Goal: Information Seeking & Learning: Check status

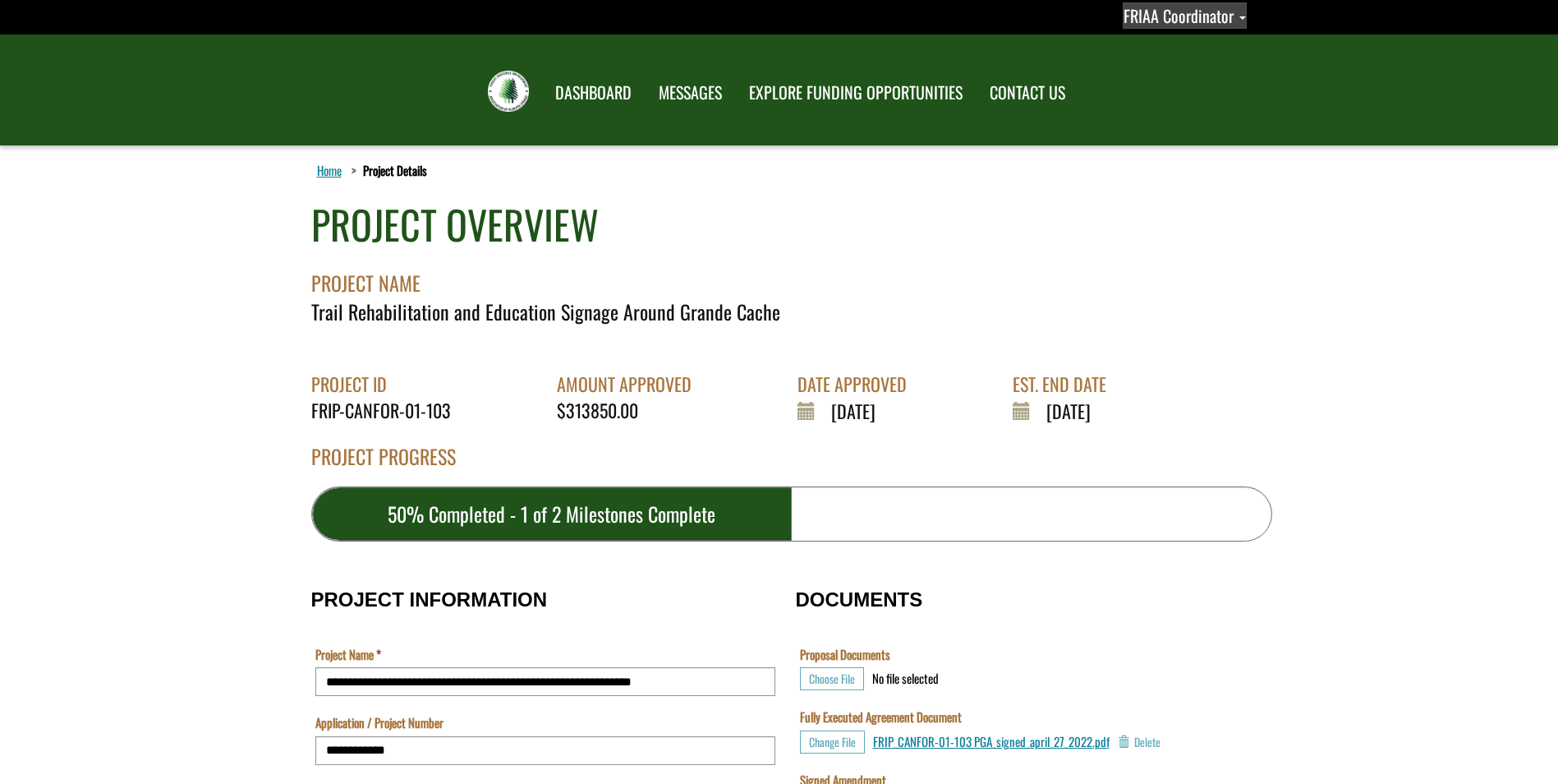
click at [1208, 11] on span "FRIAA Coordinator" at bounding box center [1179, 15] width 110 height 25
click at [1158, 89] on link "Sign out" at bounding box center [1171, 84] width 127 height 22
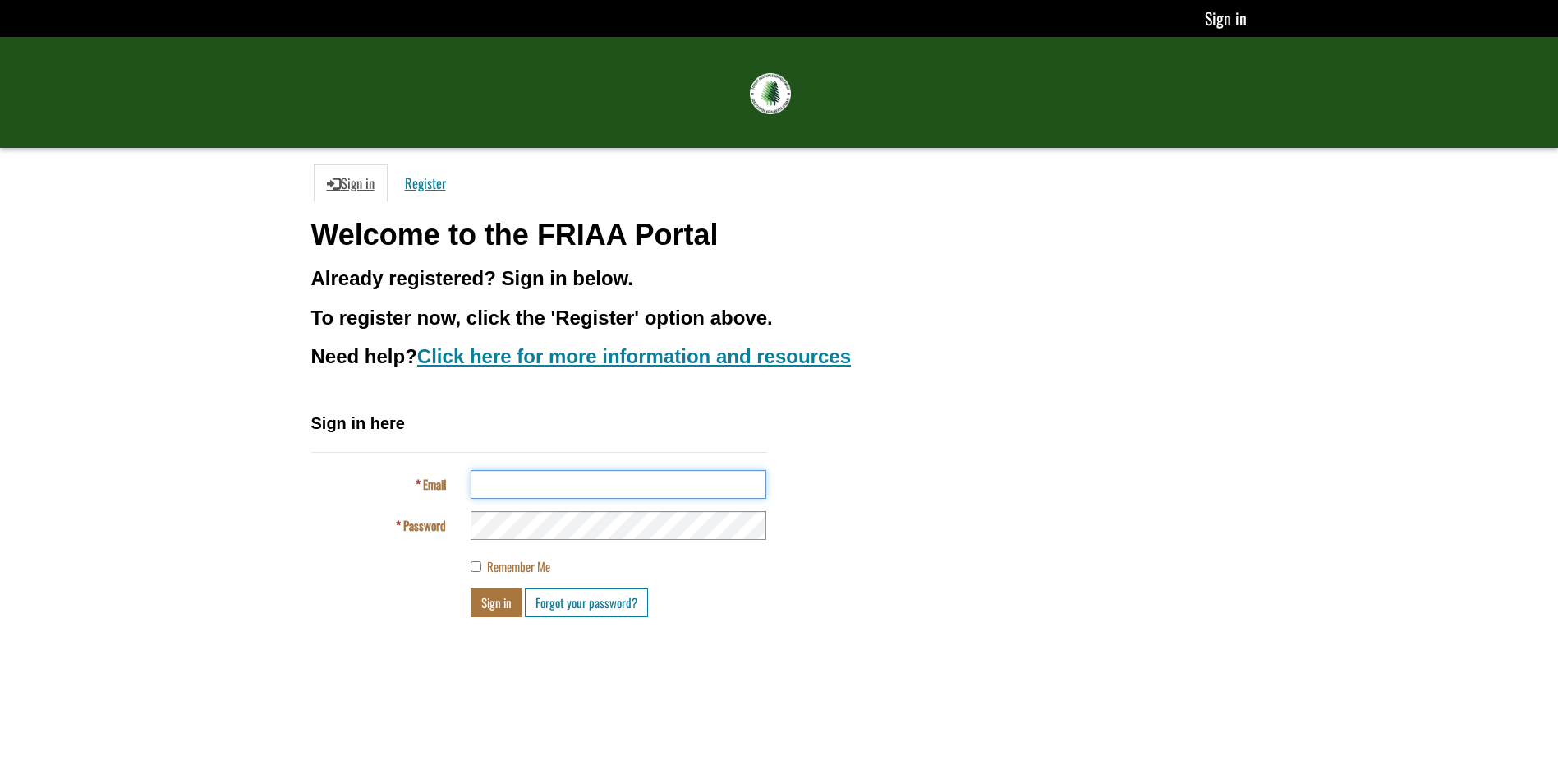
click at [530, 474] on input "Email" at bounding box center [618, 484] width 296 height 29
type input "**********"
click at [492, 603] on button "Sign in" at bounding box center [496, 603] width 52 height 29
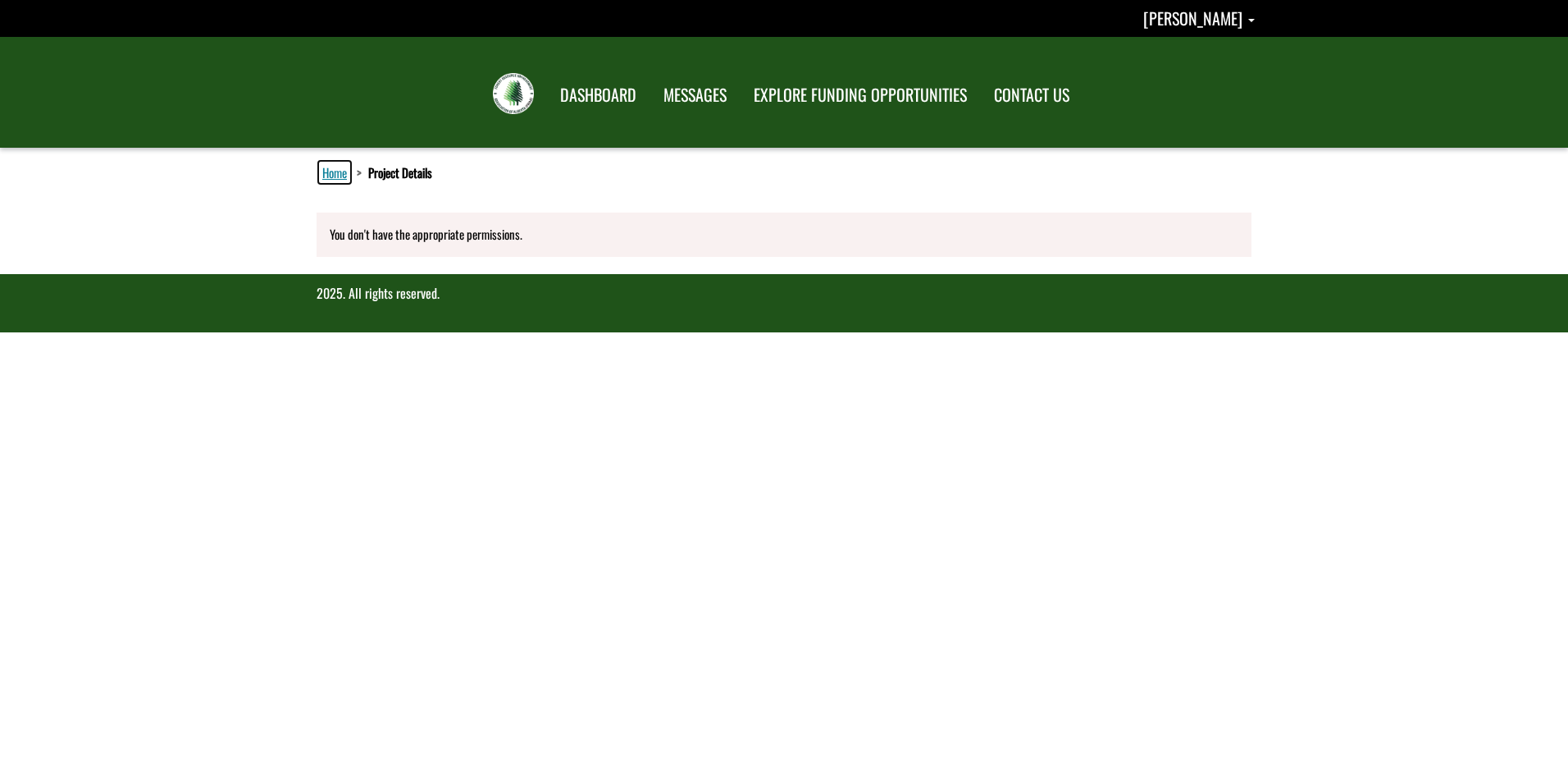
click at [325, 172] on link "Home" at bounding box center [334, 172] width 31 height 21
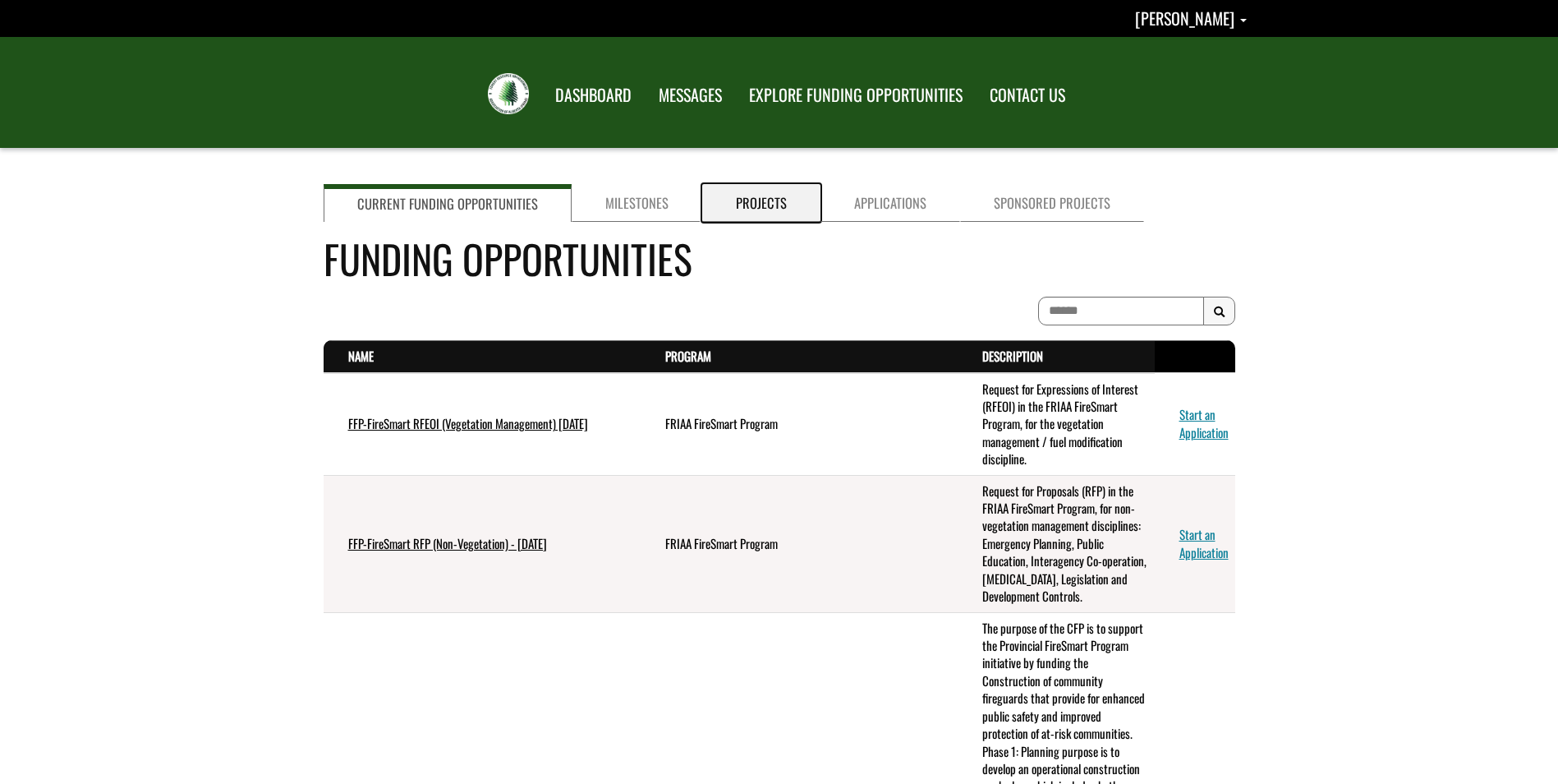
click at [769, 200] on link "Projects" at bounding box center [762, 203] width 119 height 38
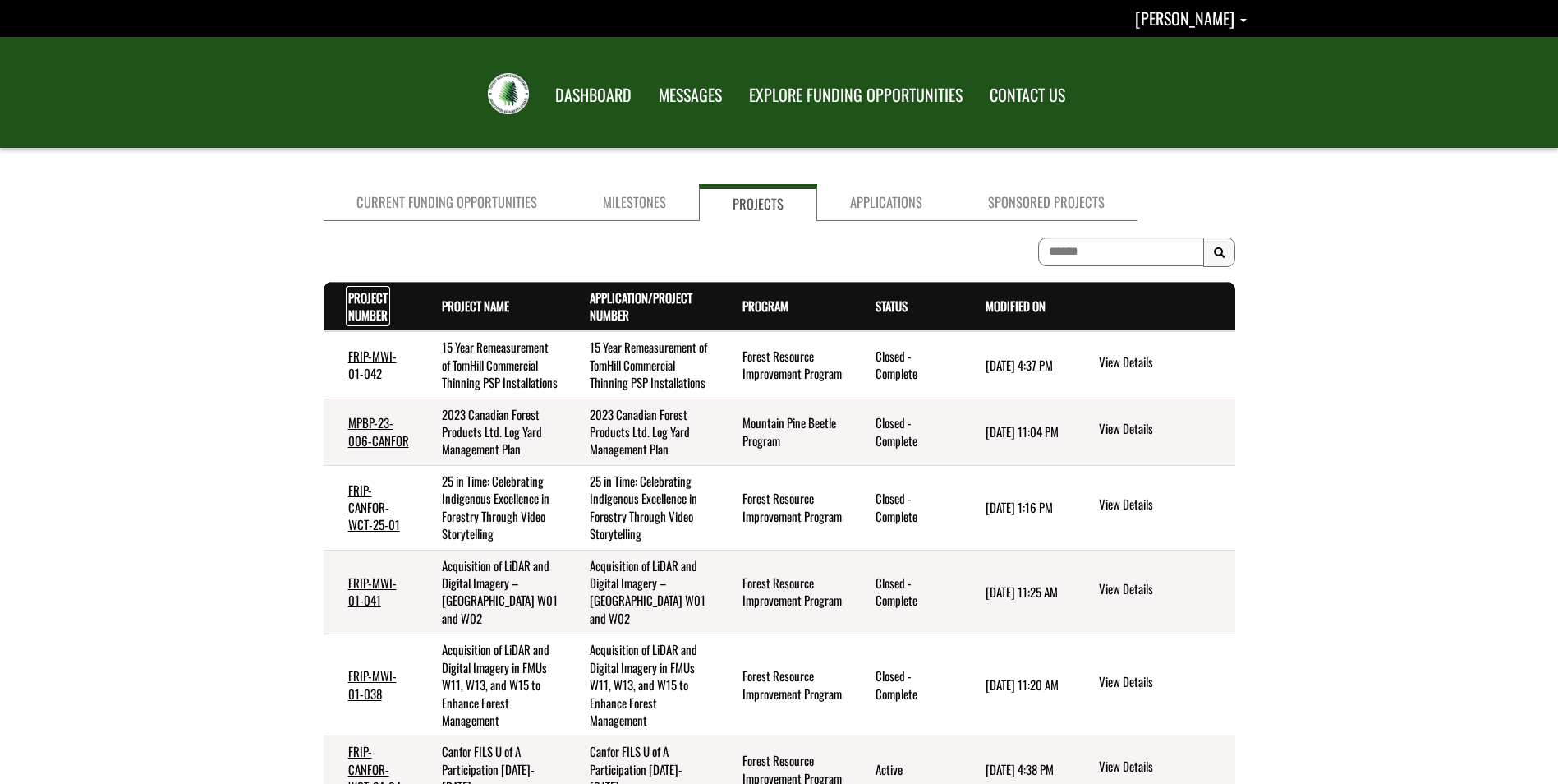
click at [378, 307] on link "Project Number . sort descending" at bounding box center [368, 306] width 40 height 36
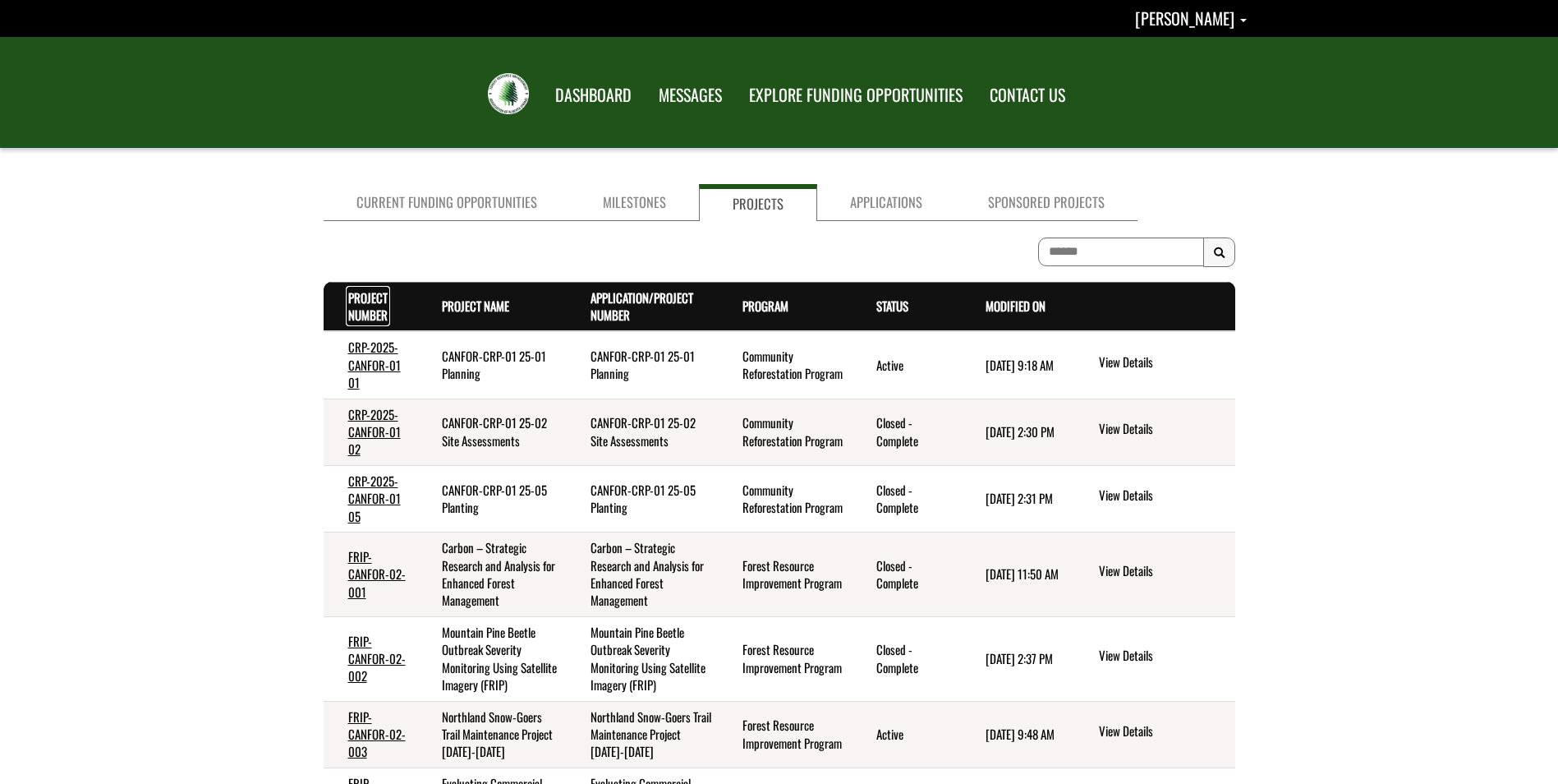
click at [354, 303] on link "Project Number . sort descending" at bounding box center [368, 306] width 40 height 36
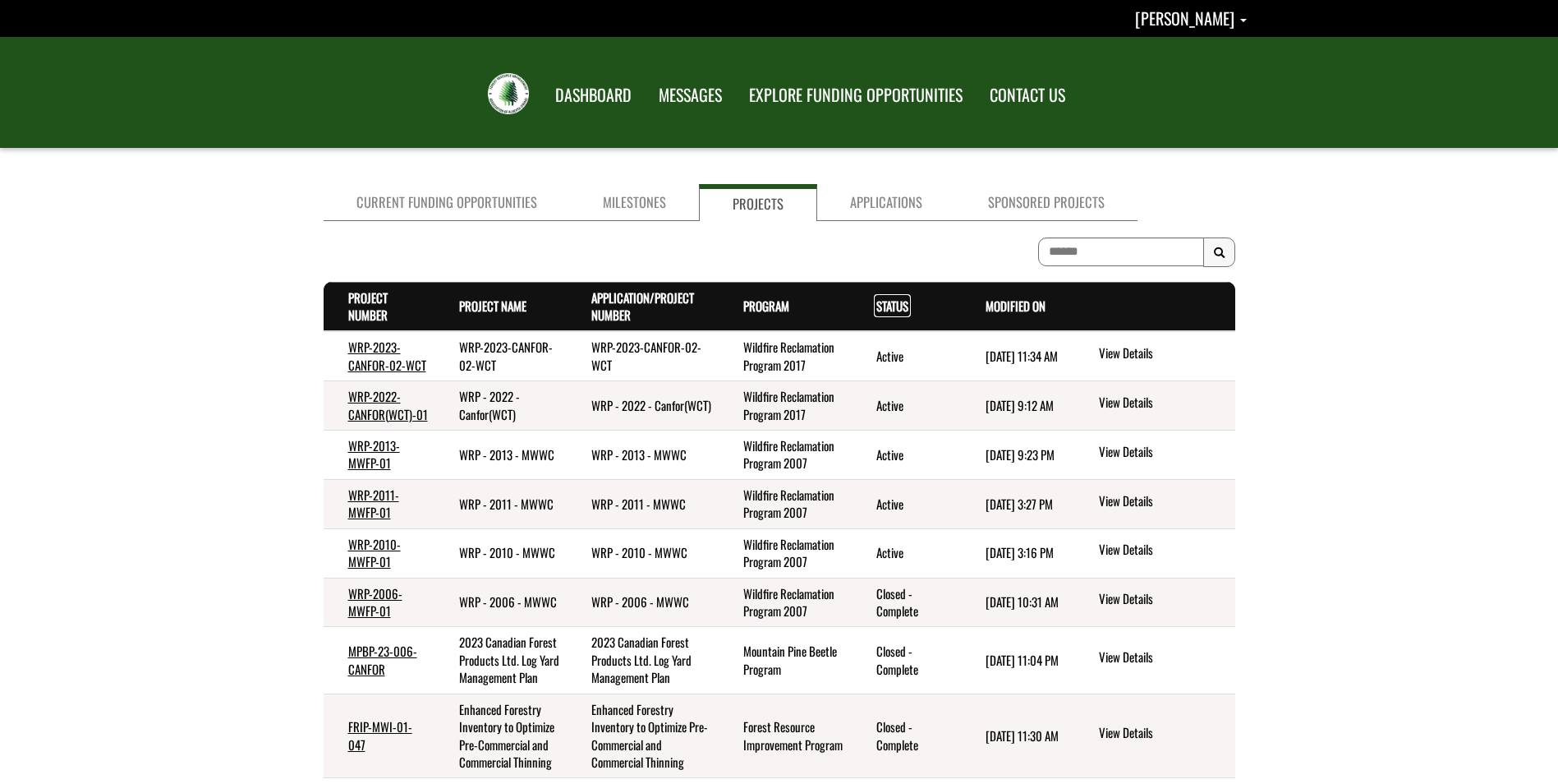
click at [902, 307] on link "Status . sort descending" at bounding box center [893, 305] width 32 height 18
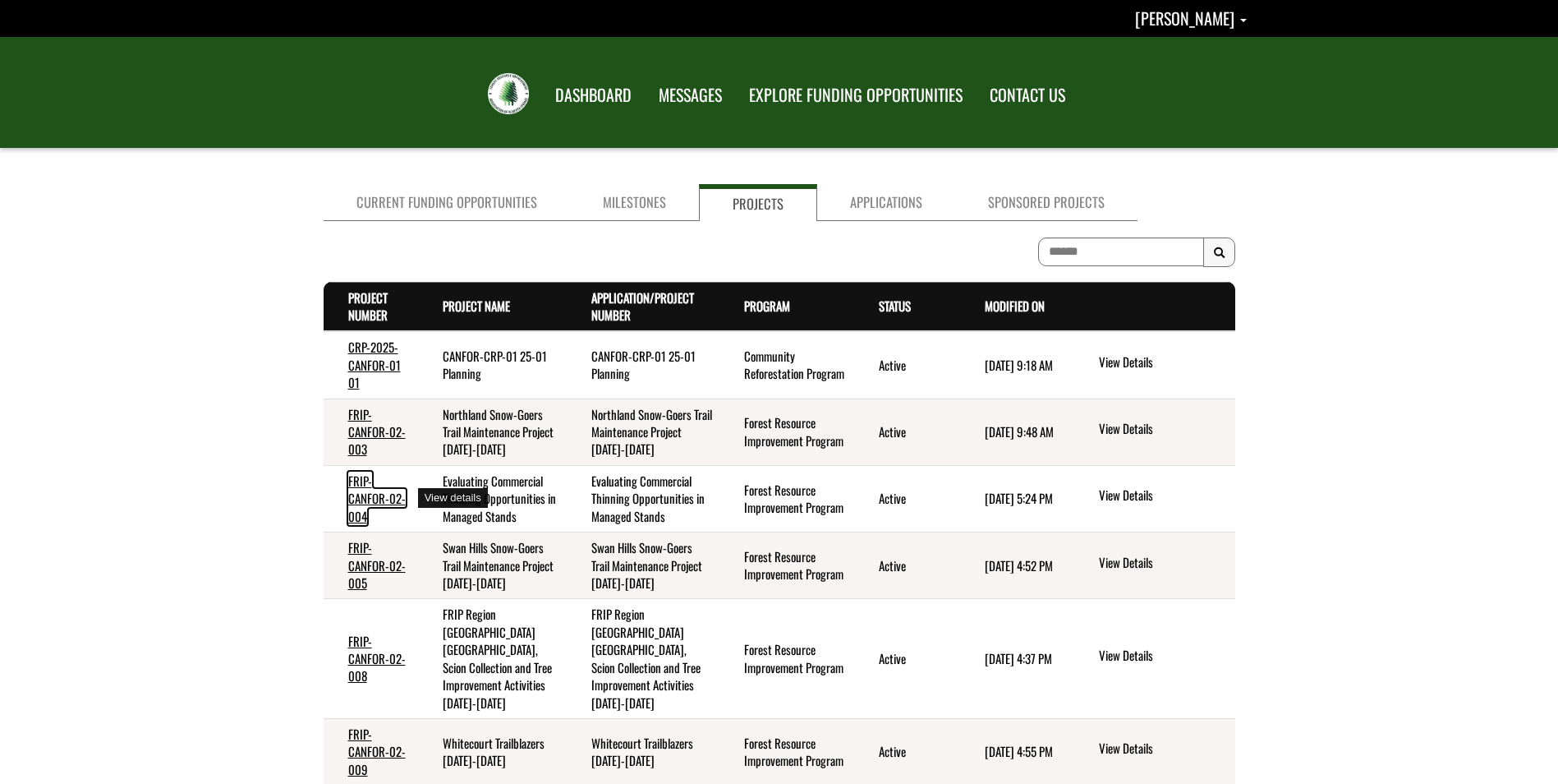
click at [363, 498] on link "FRIP-CANFOR-02-004" at bounding box center [377, 498] width 58 height 53
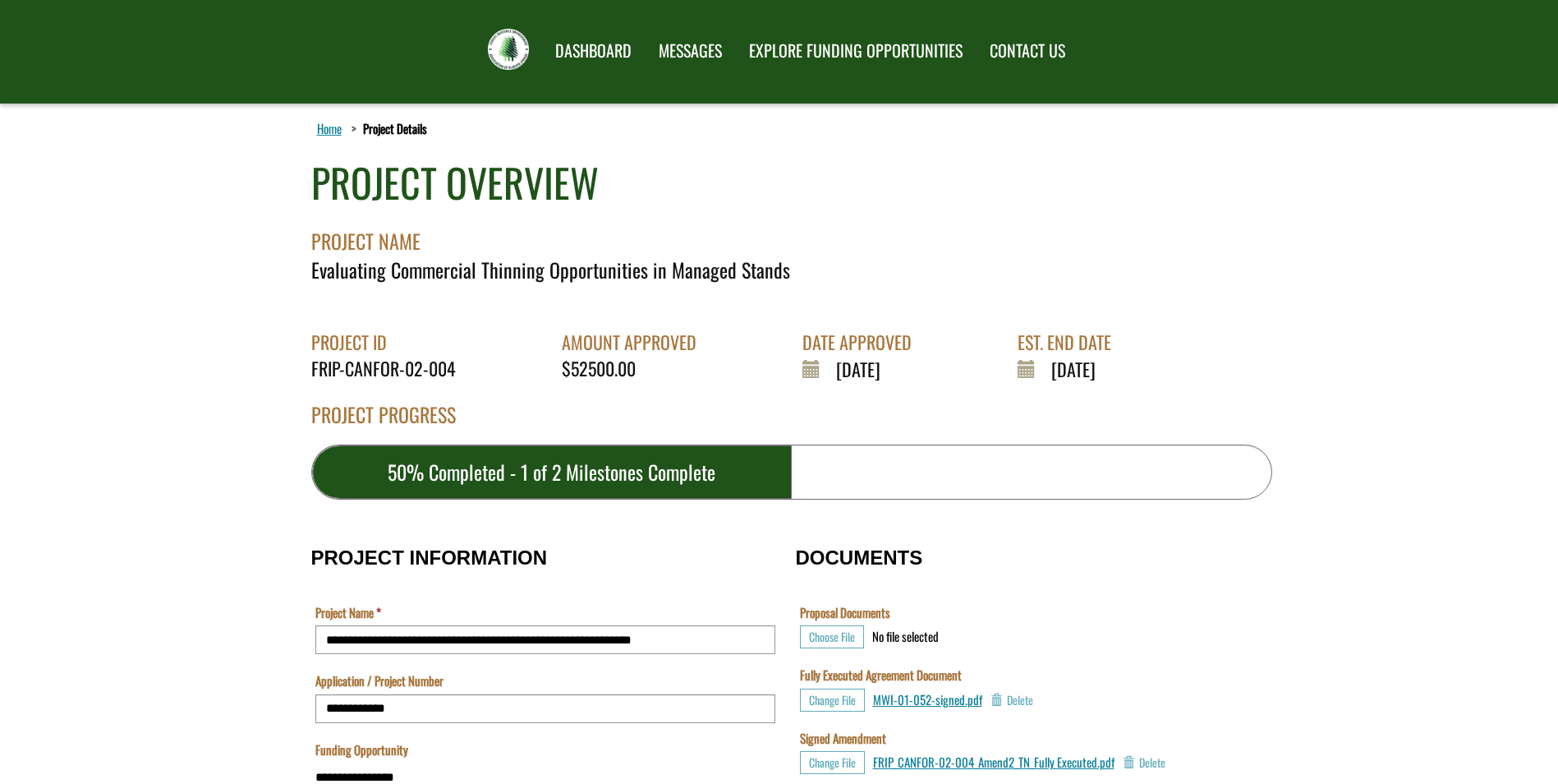
scroll to position [82, 0]
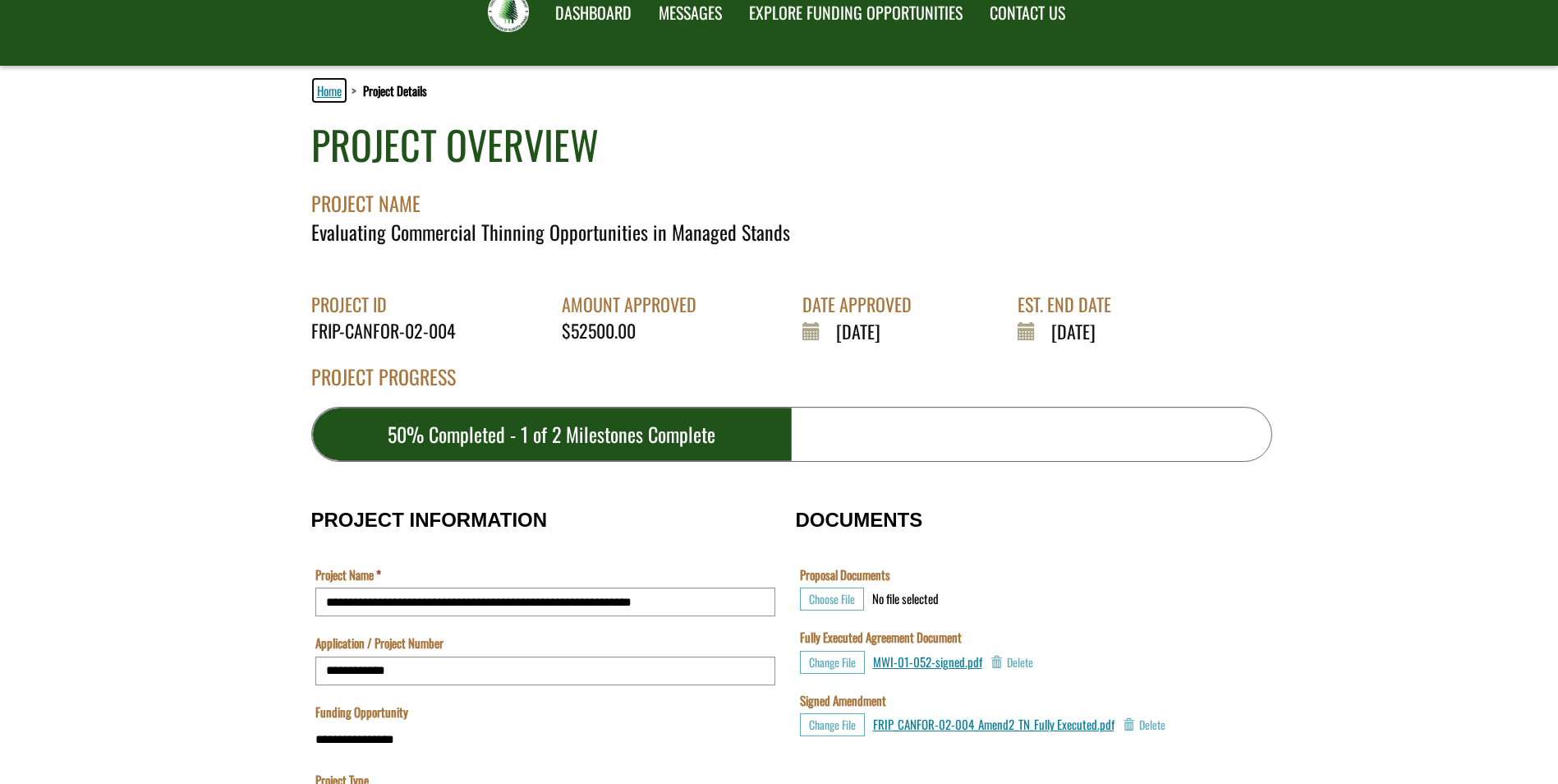
click at [318, 85] on link "Home" at bounding box center [329, 90] width 31 height 21
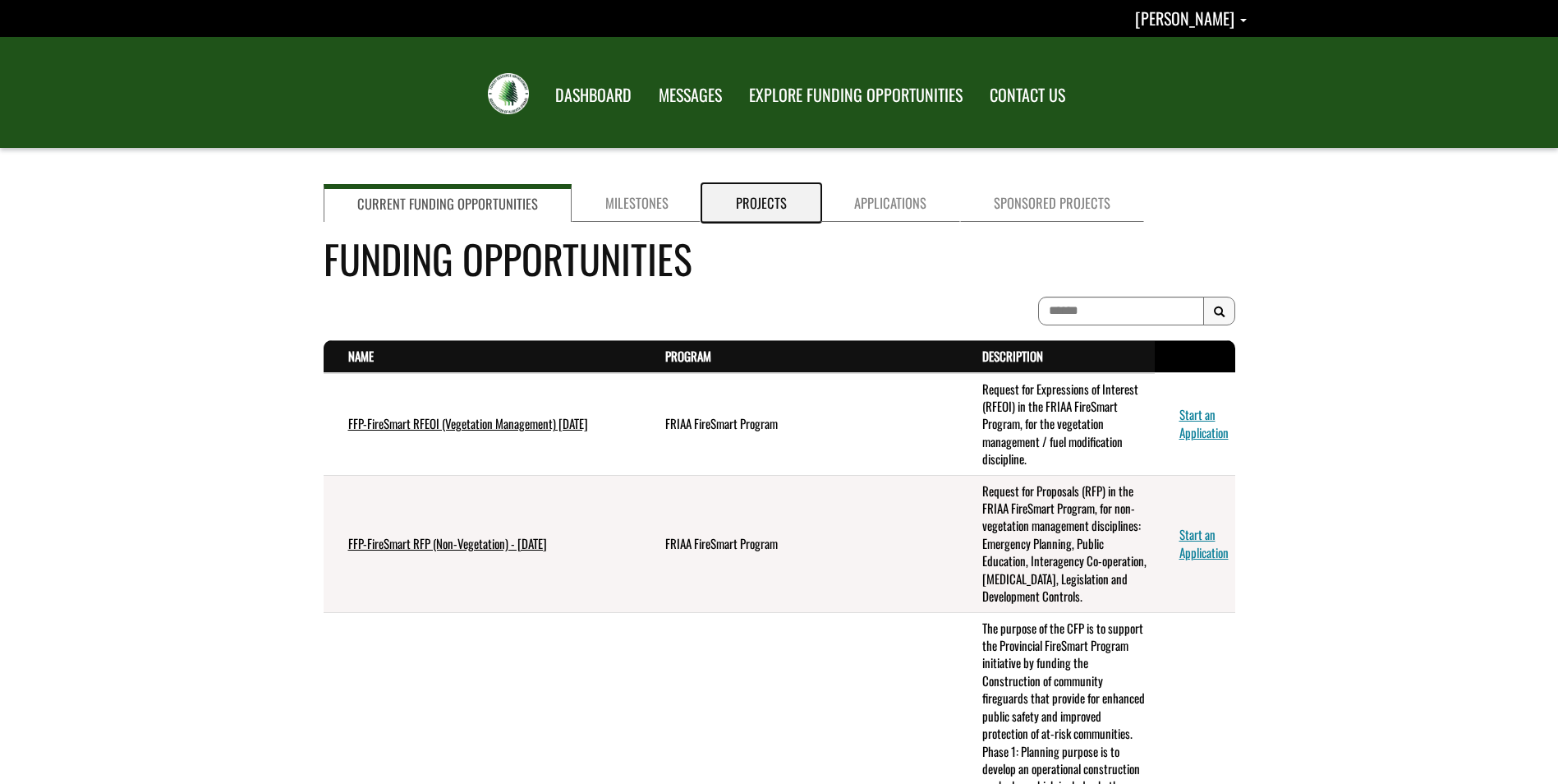
click at [752, 204] on link "Projects" at bounding box center [762, 203] width 119 height 38
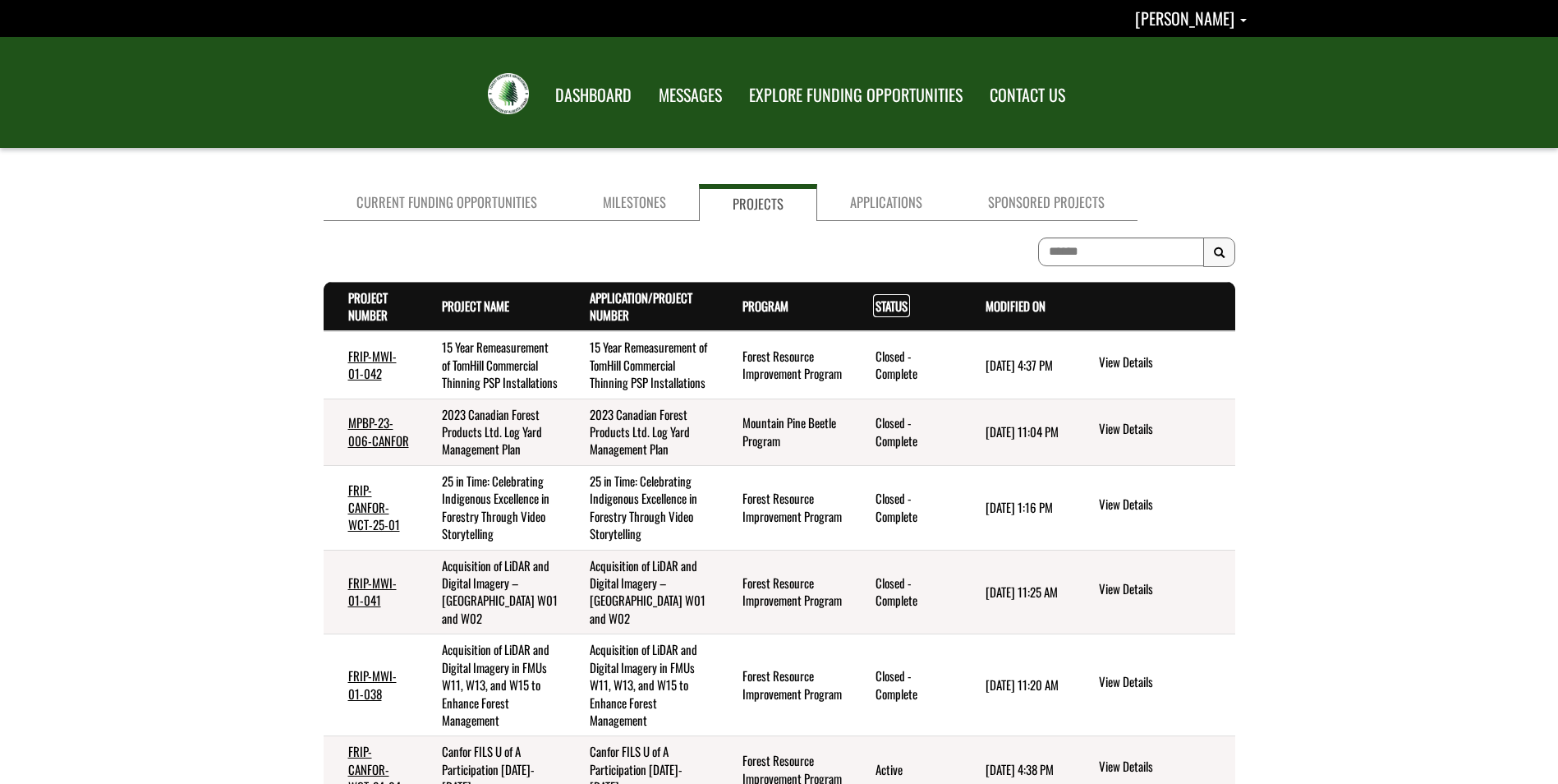
click at [900, 303] on link "Status . sort descending" at bounding box center [892, 305] width 32 height 18
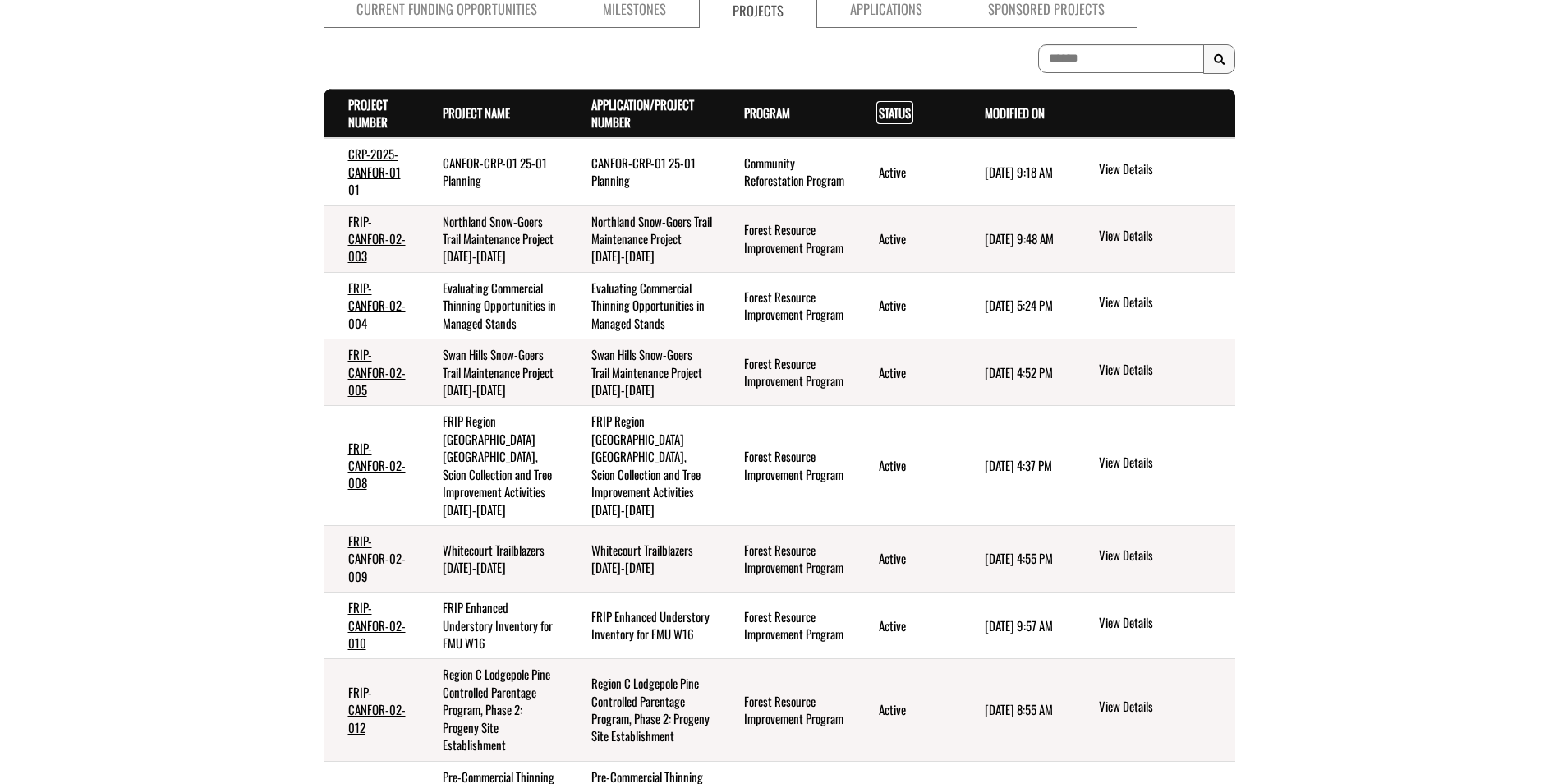
scroll to position [411, 0]
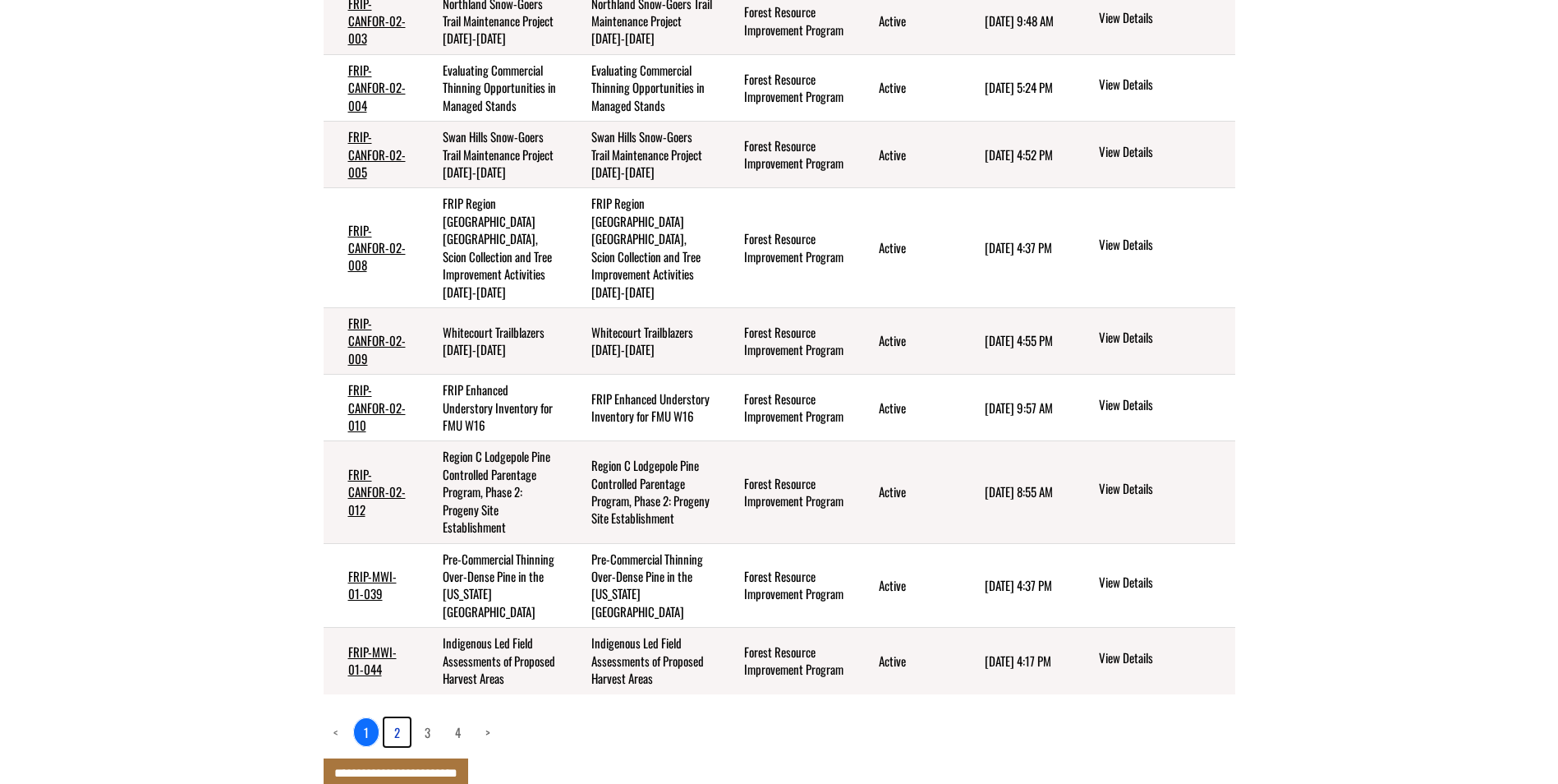
click at [396, 718] on link "2" at bounding box center [398, 731] width 25 height 28
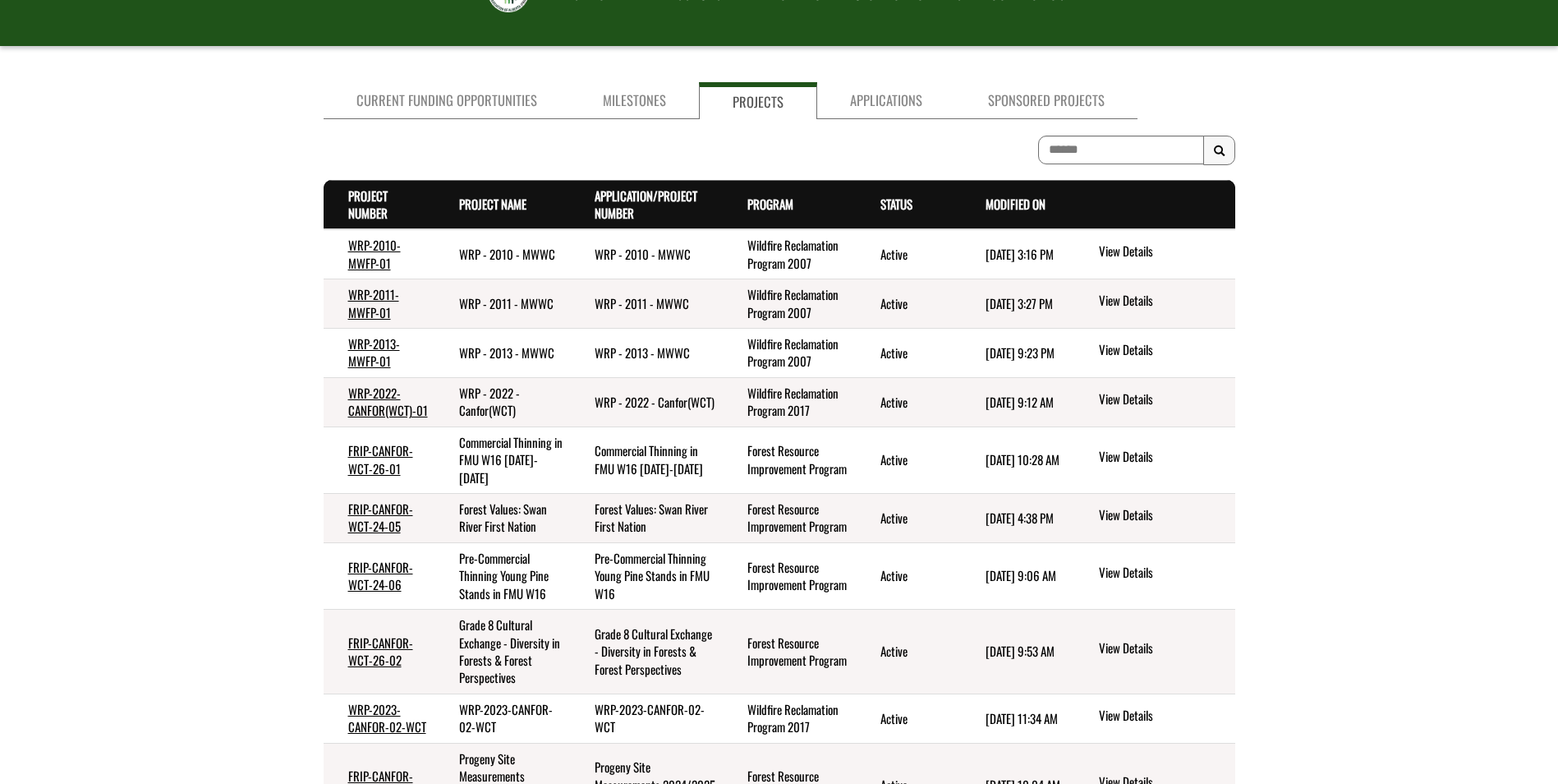
scroll to position [0, 0]
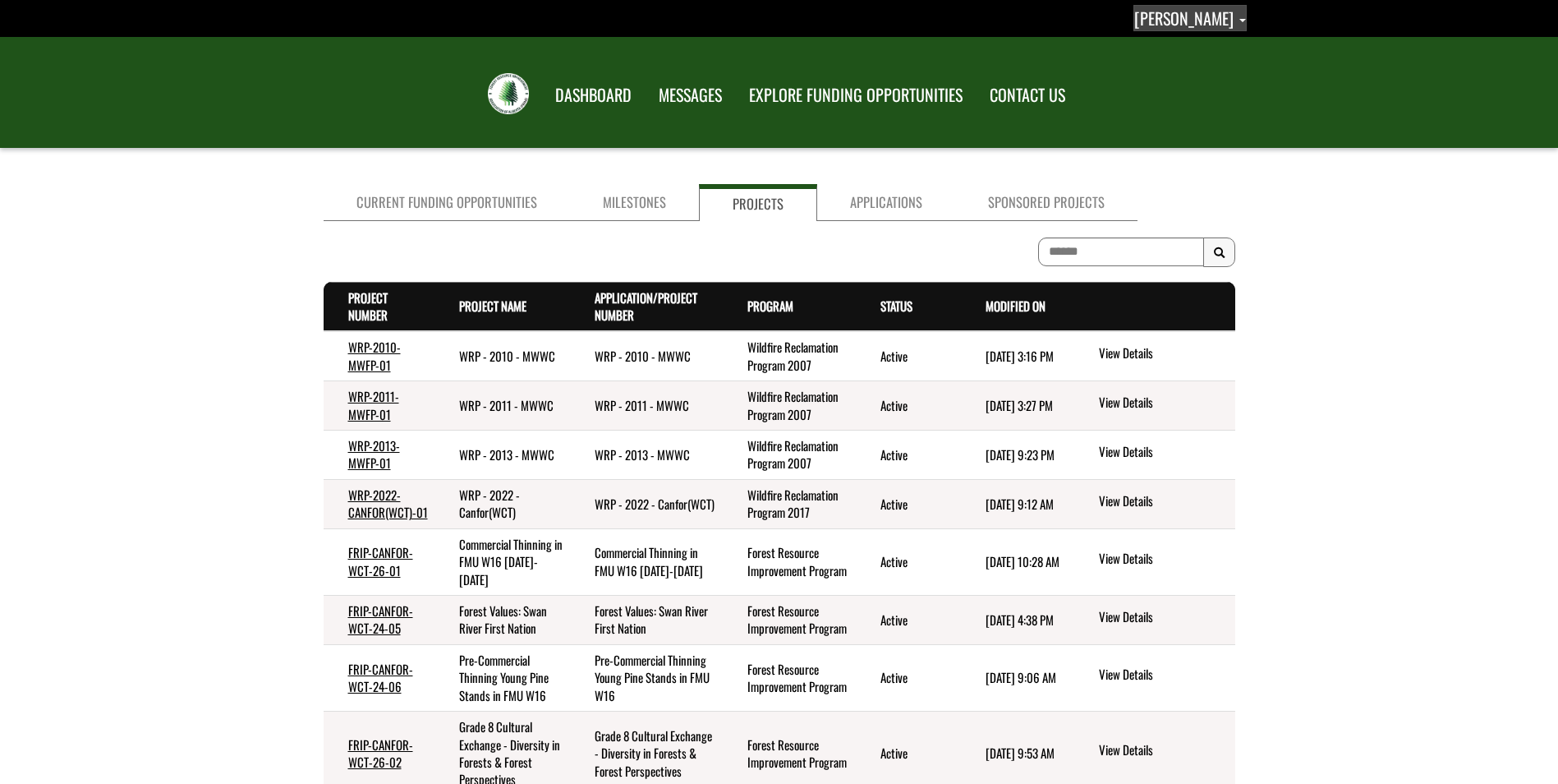
click at [1228, 17] on span "Abbie Gottert" at bounding box center [1183, 18] width 99 height 25
click at [1189, 85] on link "Sign out" at bounding box center [1182, 86] width 127 height 22
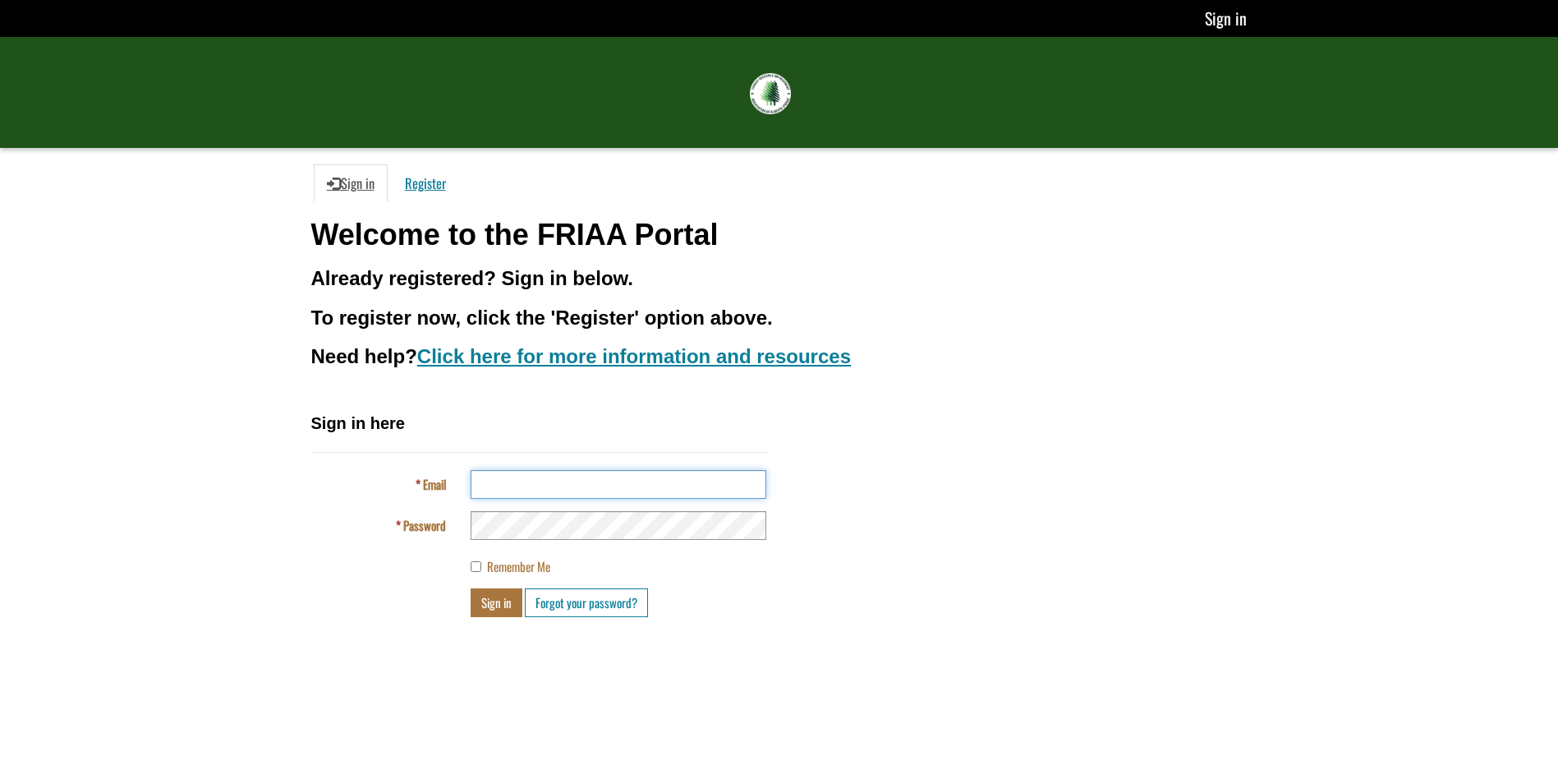
drag, startPoint x: 535, startPoint y: 487, endPoint x: 508, endPoint y: 483, distance: 27.3
click at [535, 487] on input "Email" at bounding box center [618, 484] width 296 height 29
type input "**********"
click at [479, 602] on button "Sign in" at bounding box center [496, 603] width 52 height 29
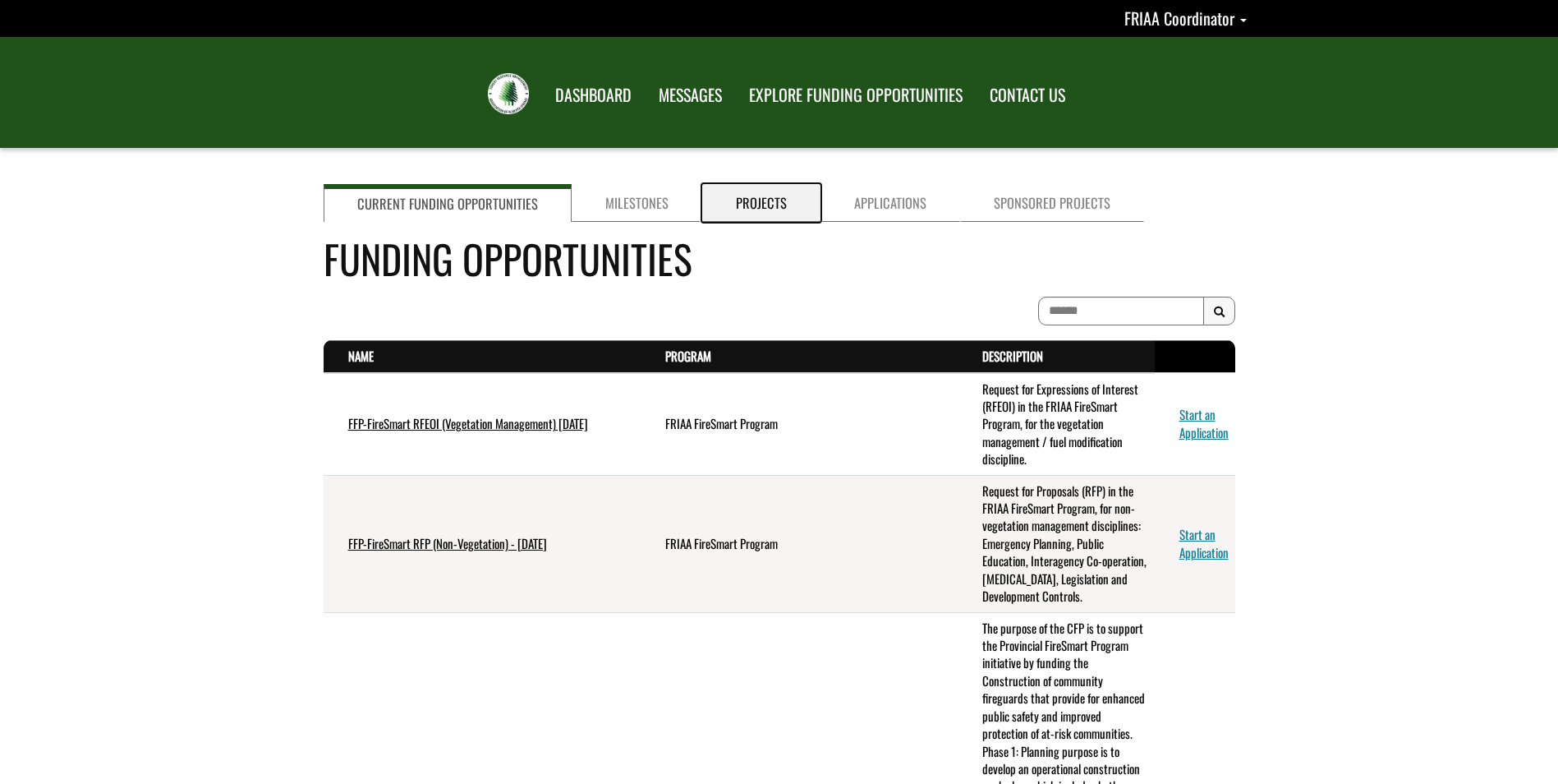
click at [758, 203] on link "Projects" at bounding box center [762, 203] width 119 height 38
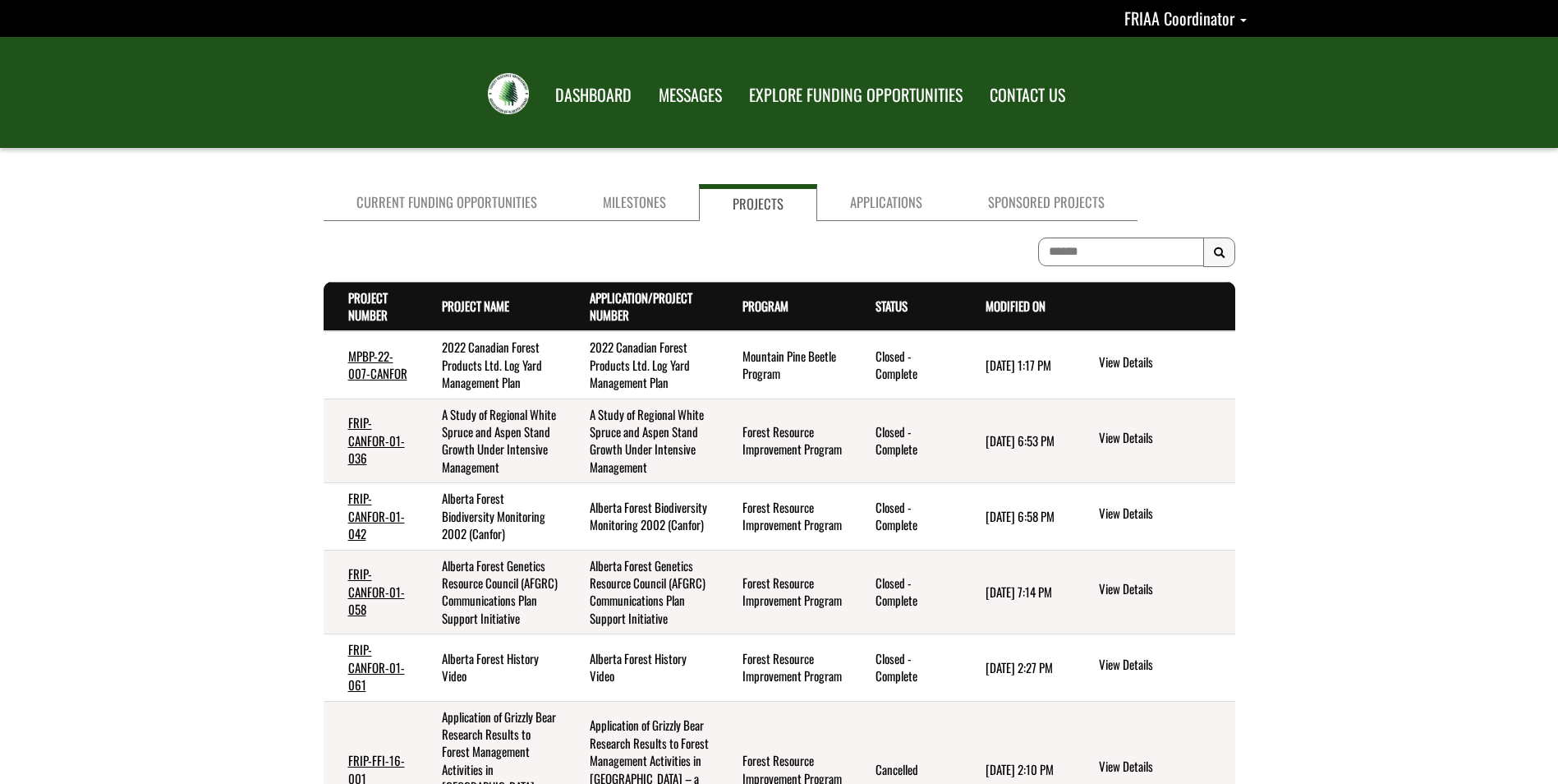
click at [893, 316] on th "Status . sort descending" at bounding box center [906, 306] width 110 height 49
click at [891, 309] on link "Status . sort descending" at bounding box center [892, 305] width 32 height 18
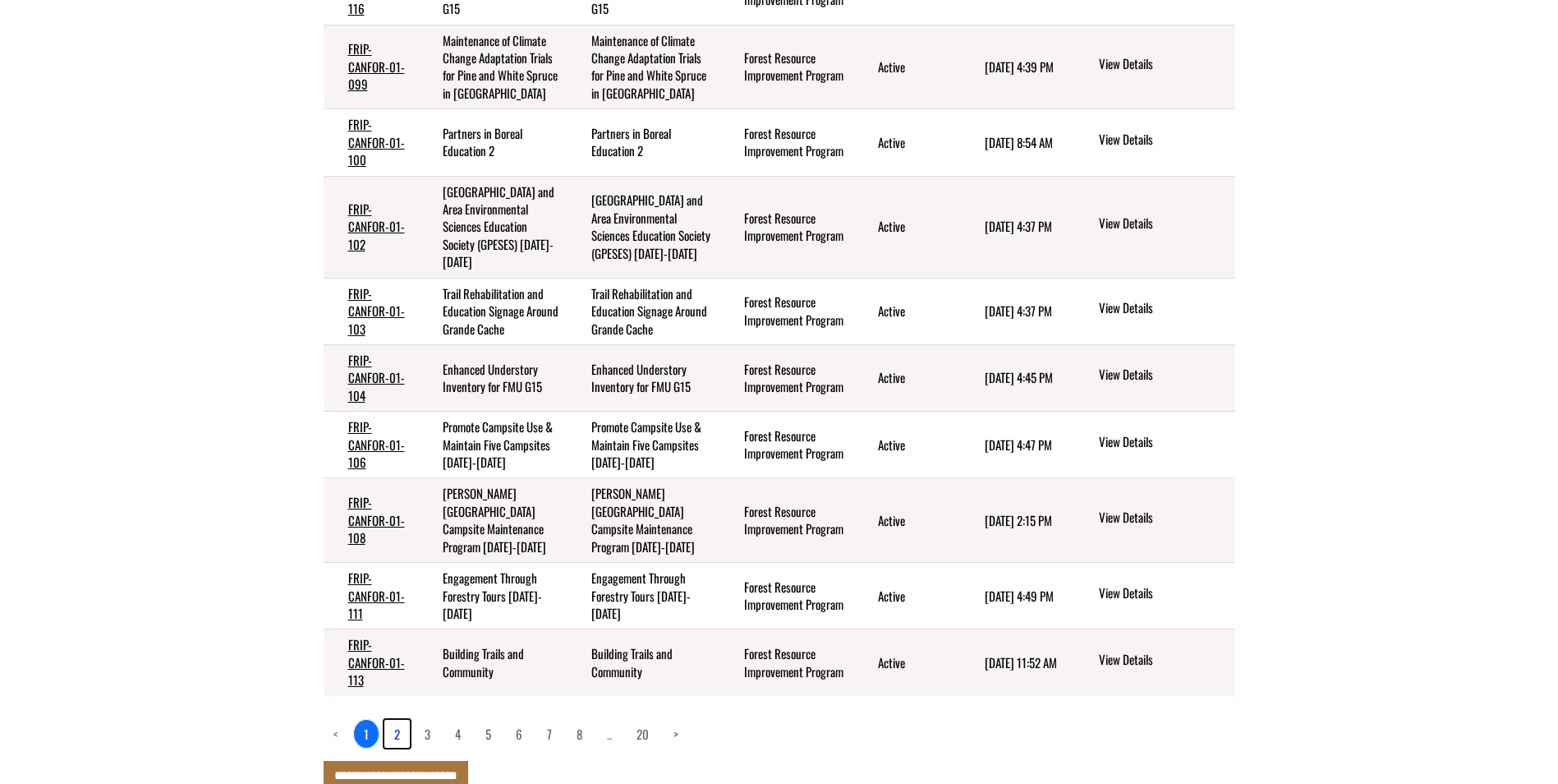
click at [394, 720] on link "2" at bounding box center [398, 733] width 25 height 28
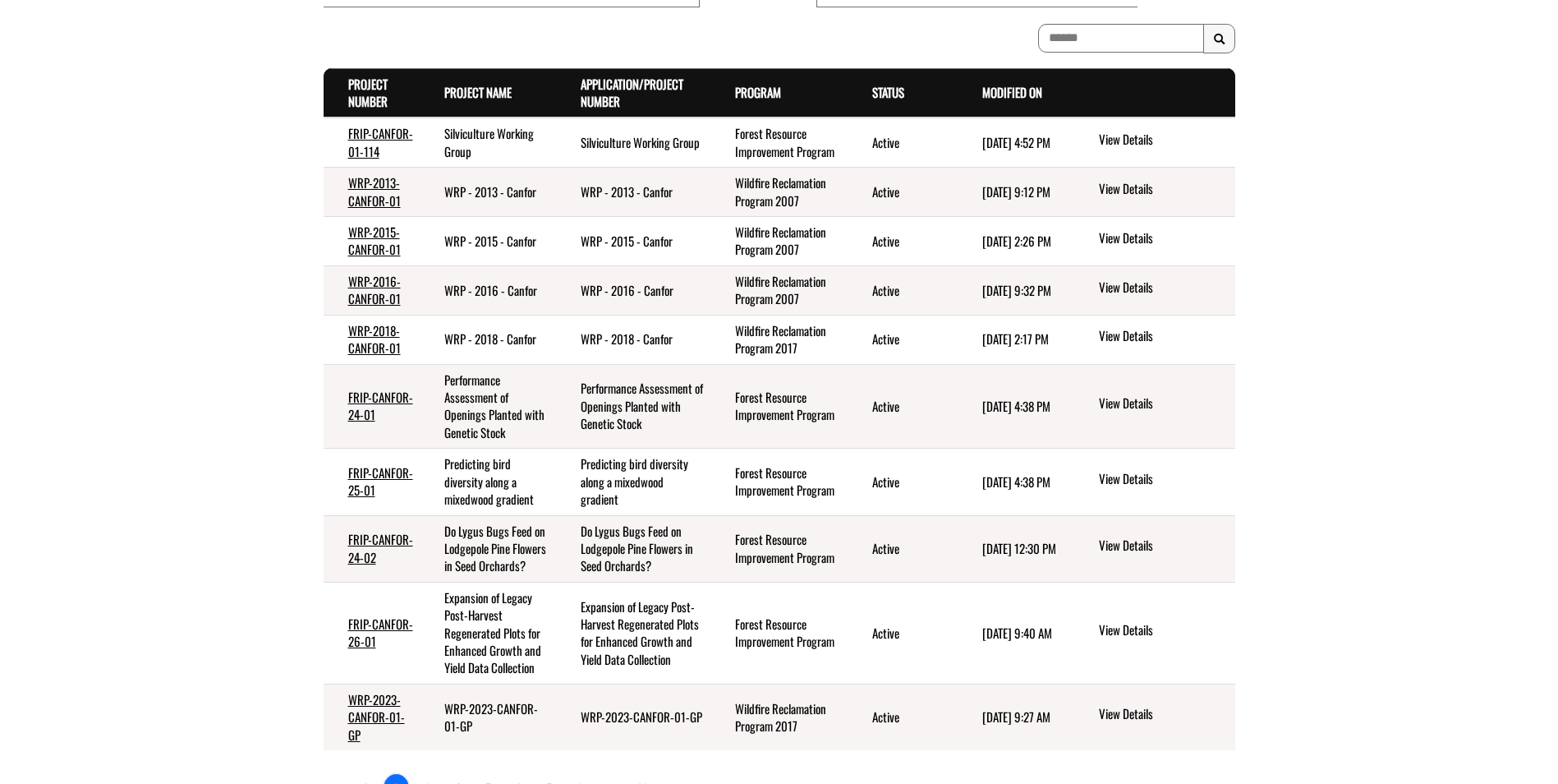
scroll to position [357, 0]
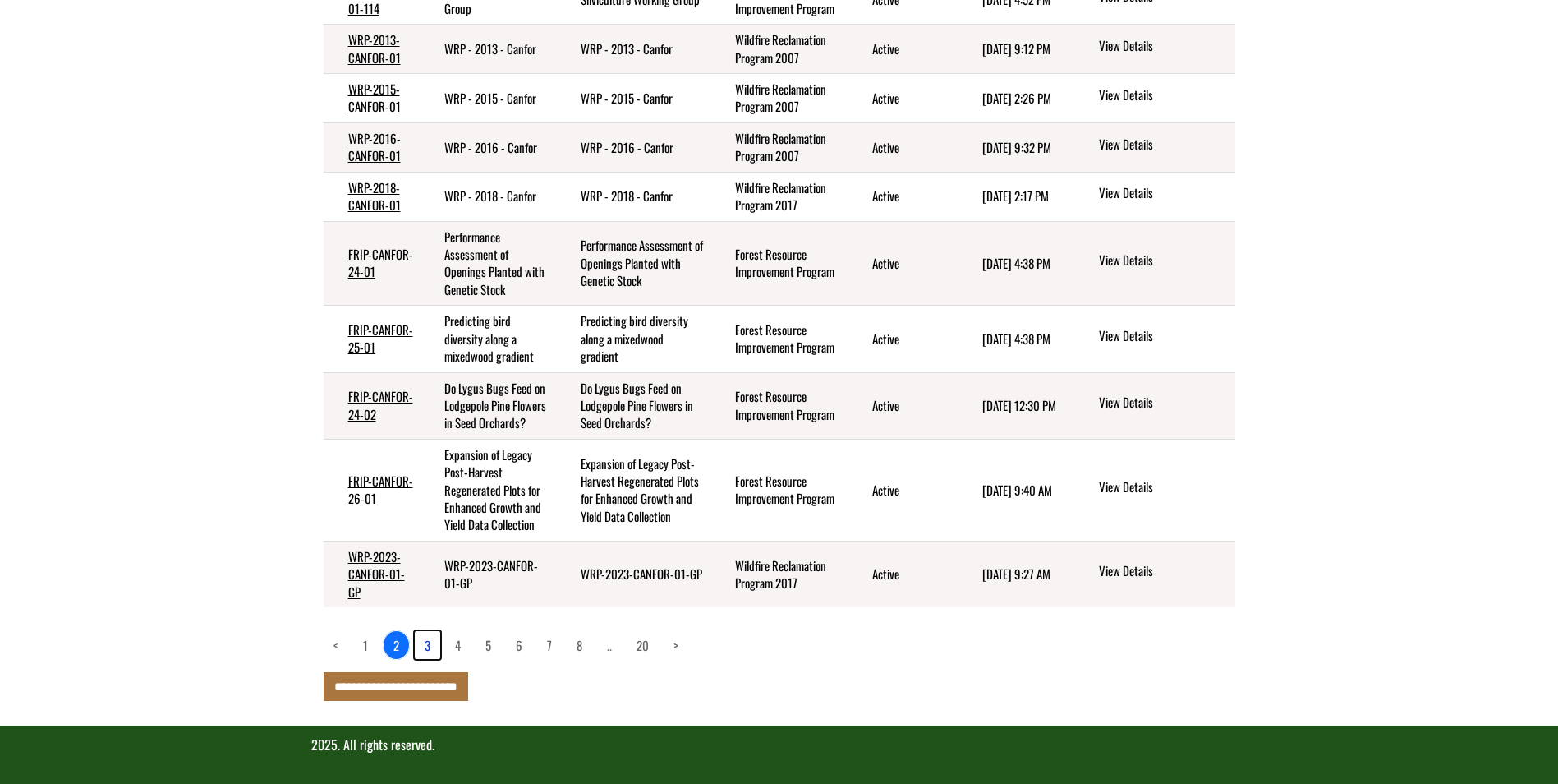
click at [425, 638] on link "3" at bounding box center [427, 644] width 25 height 28
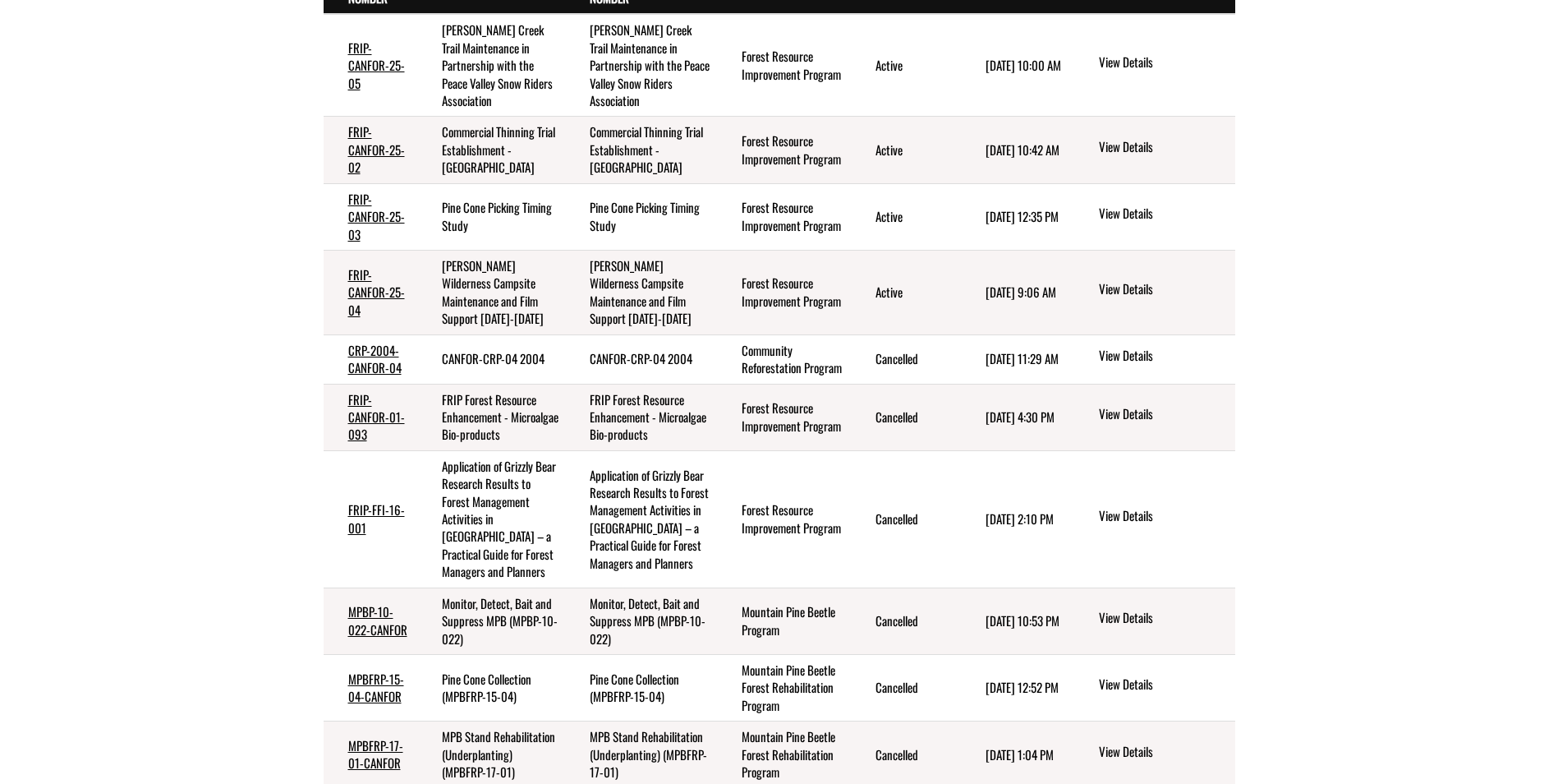
scroll to position [203, 0]
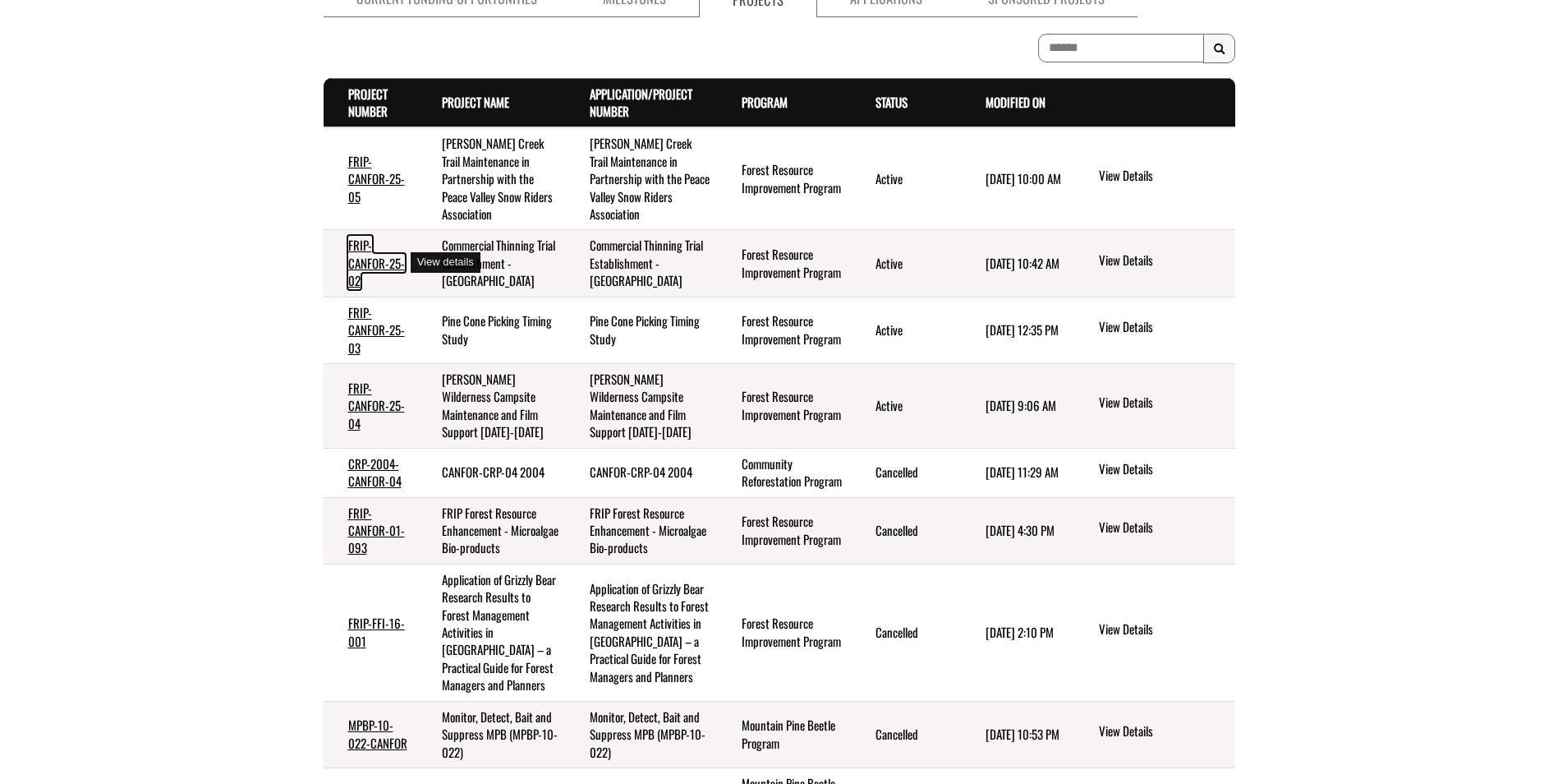
click at [374, 253] on link "FRIP-CANFOR-25-02" at bounding box center [376, 262] width 57 height 53
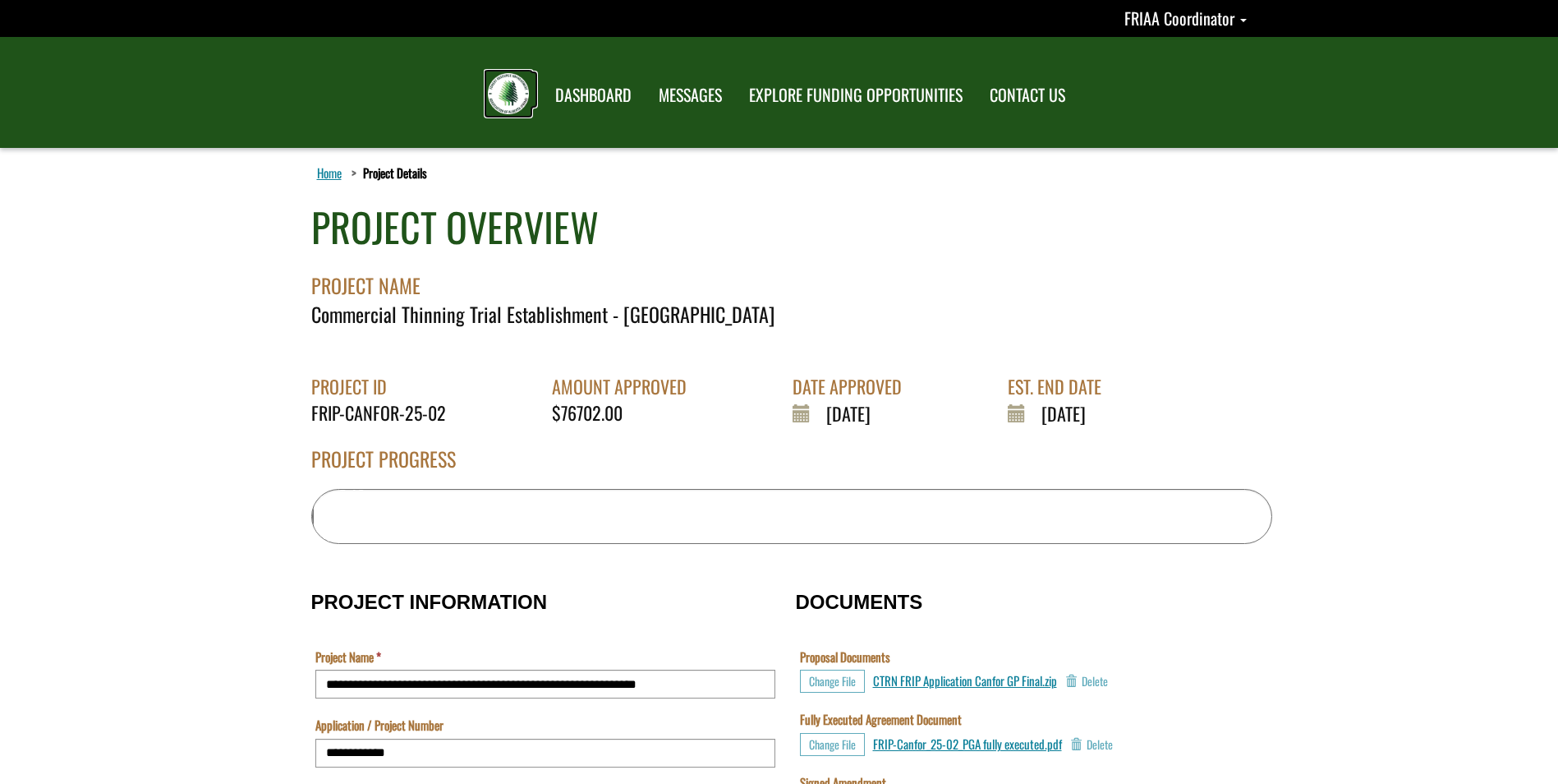
click at [511, 92] on img at bounding box center [509, 93] width 41 height 41
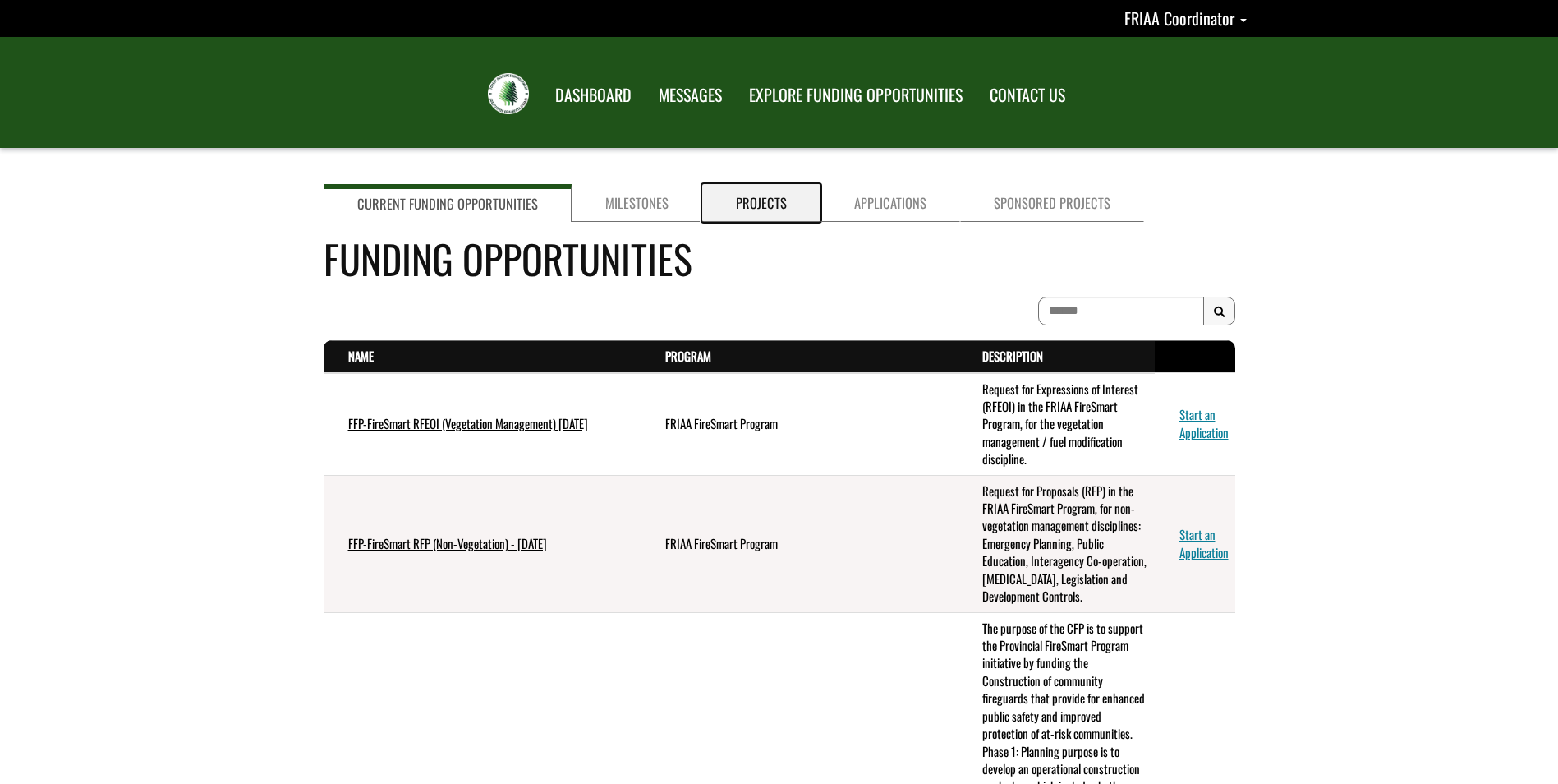
click at [776, 198] on link "Projects" at bounding box center [762, 203] width 119 height 38
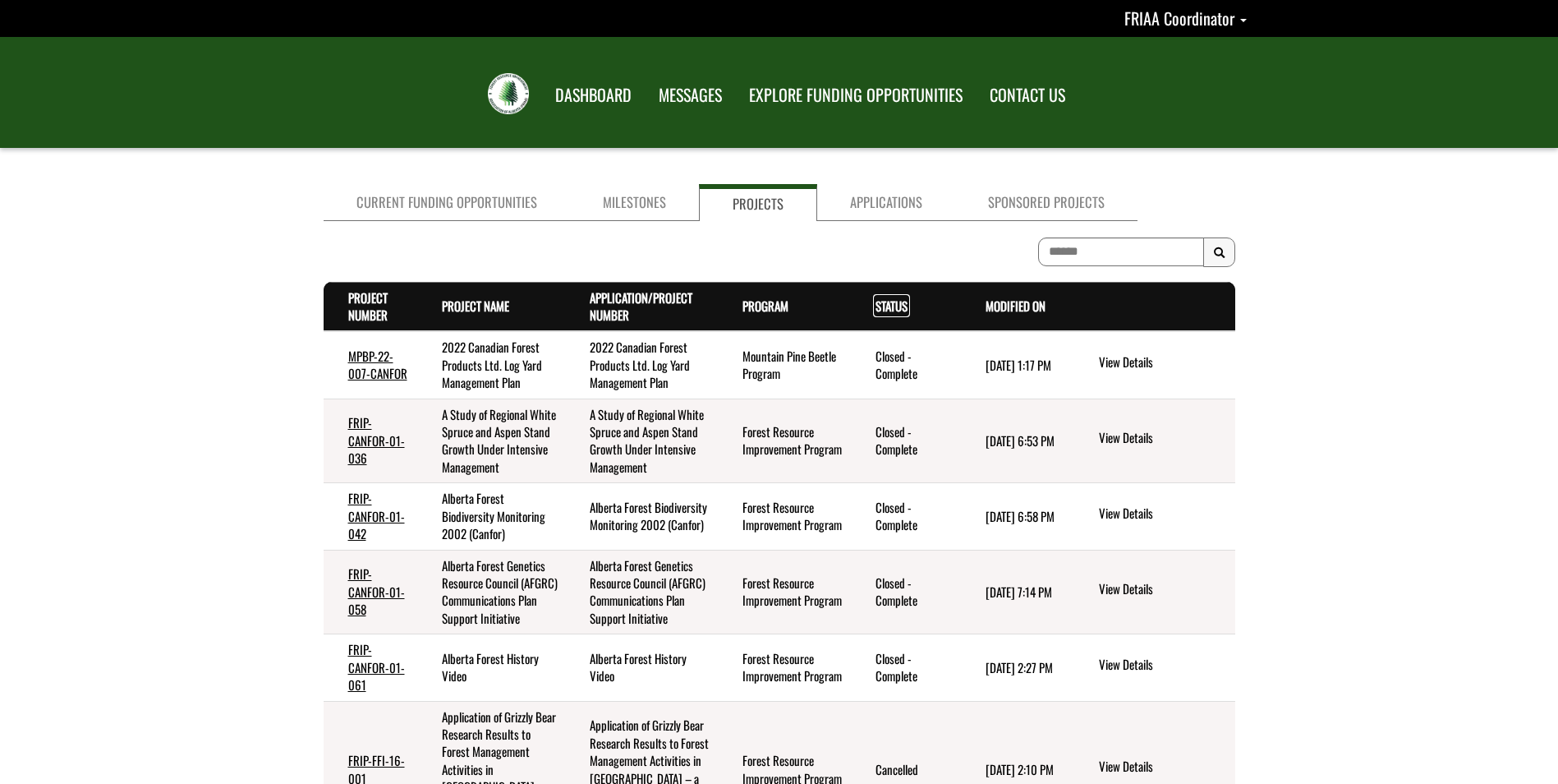
click at [888, 308] on link "Status . sort descending" at bounding box center [892, 305] width 32 height 18
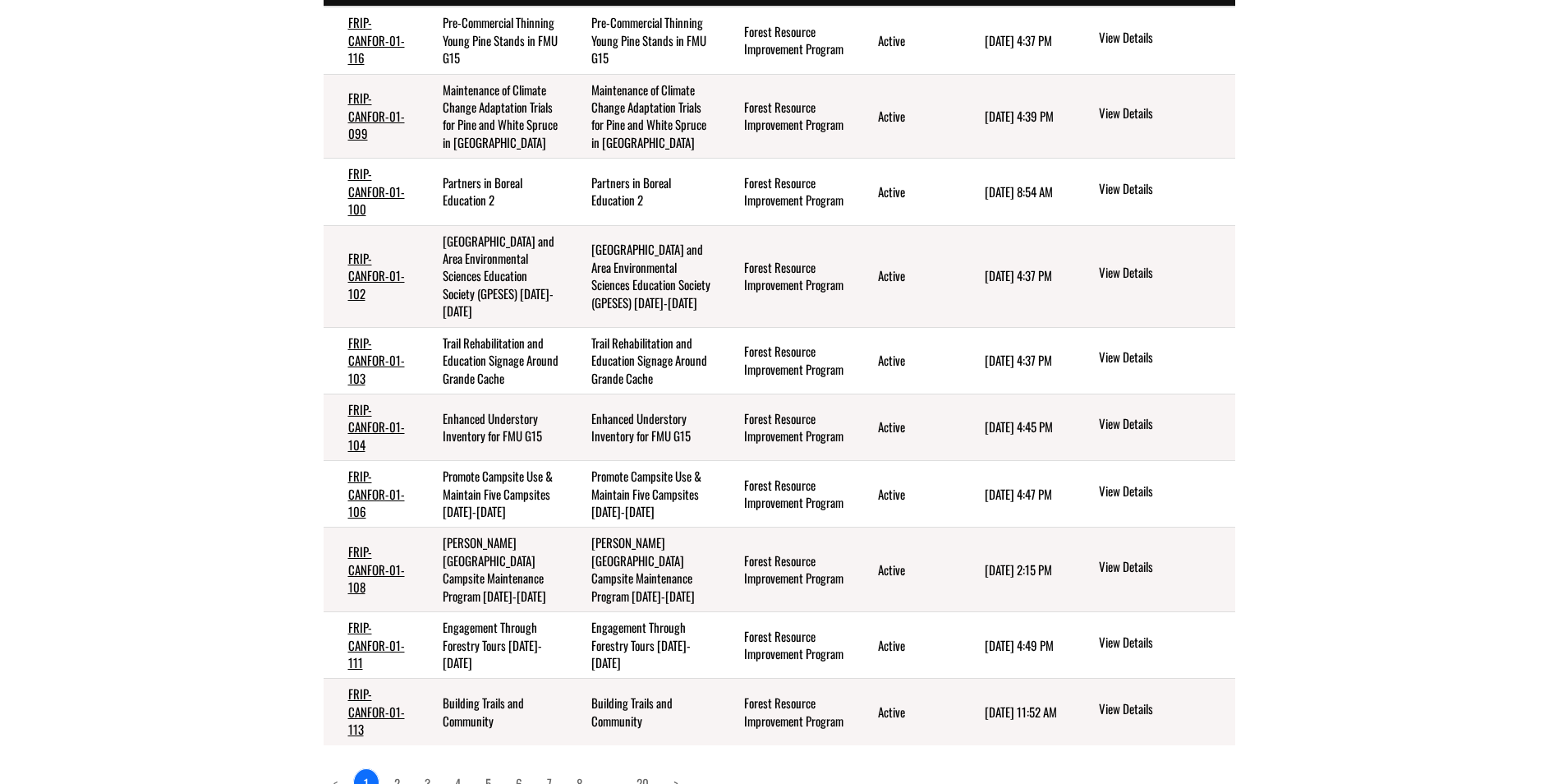
scroll to position [329, 0]
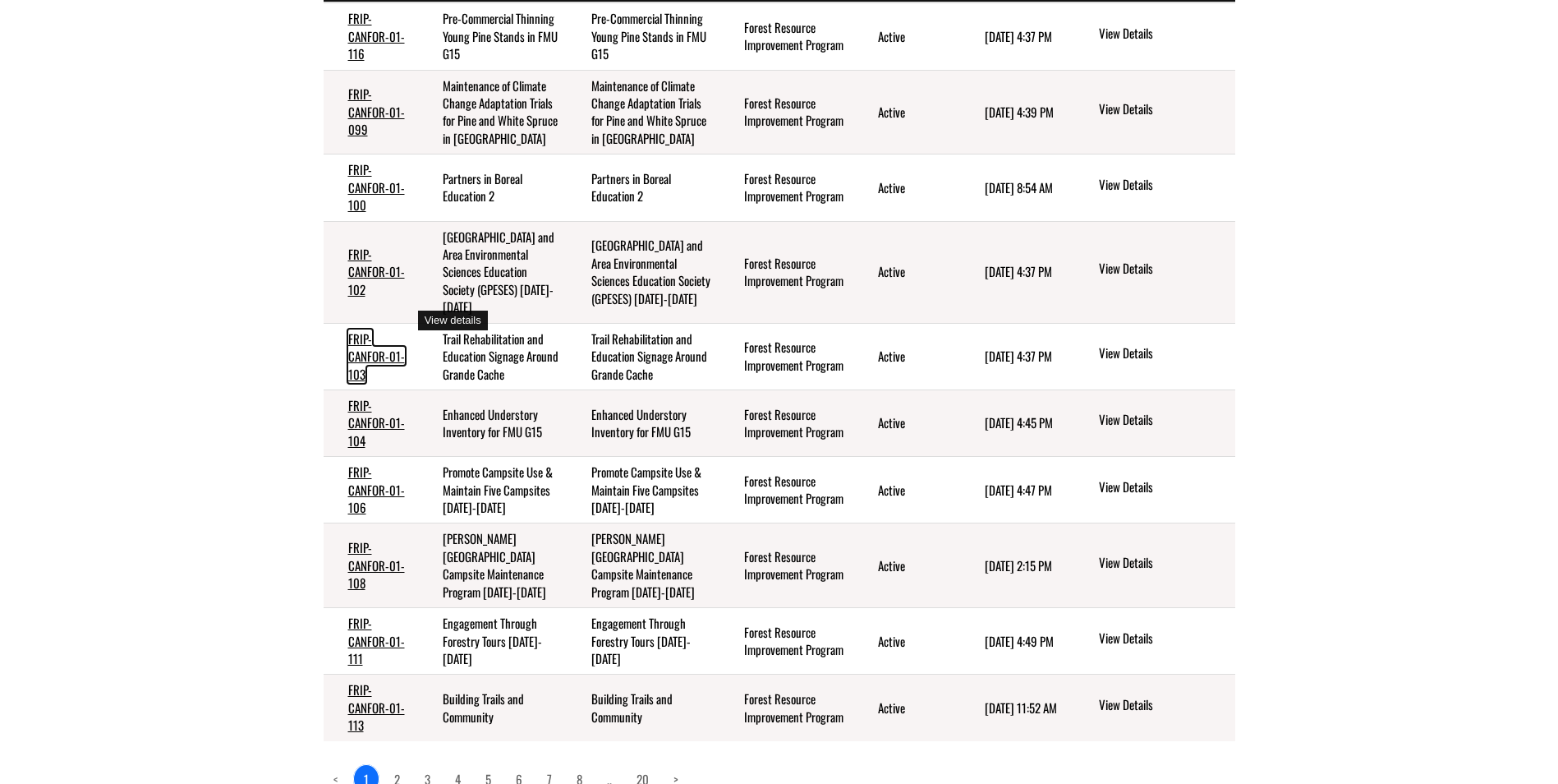
click at [372, 330] on link "FRIP-CANFOR-01-103" at bounding box center [376, 356] width 57 height 53
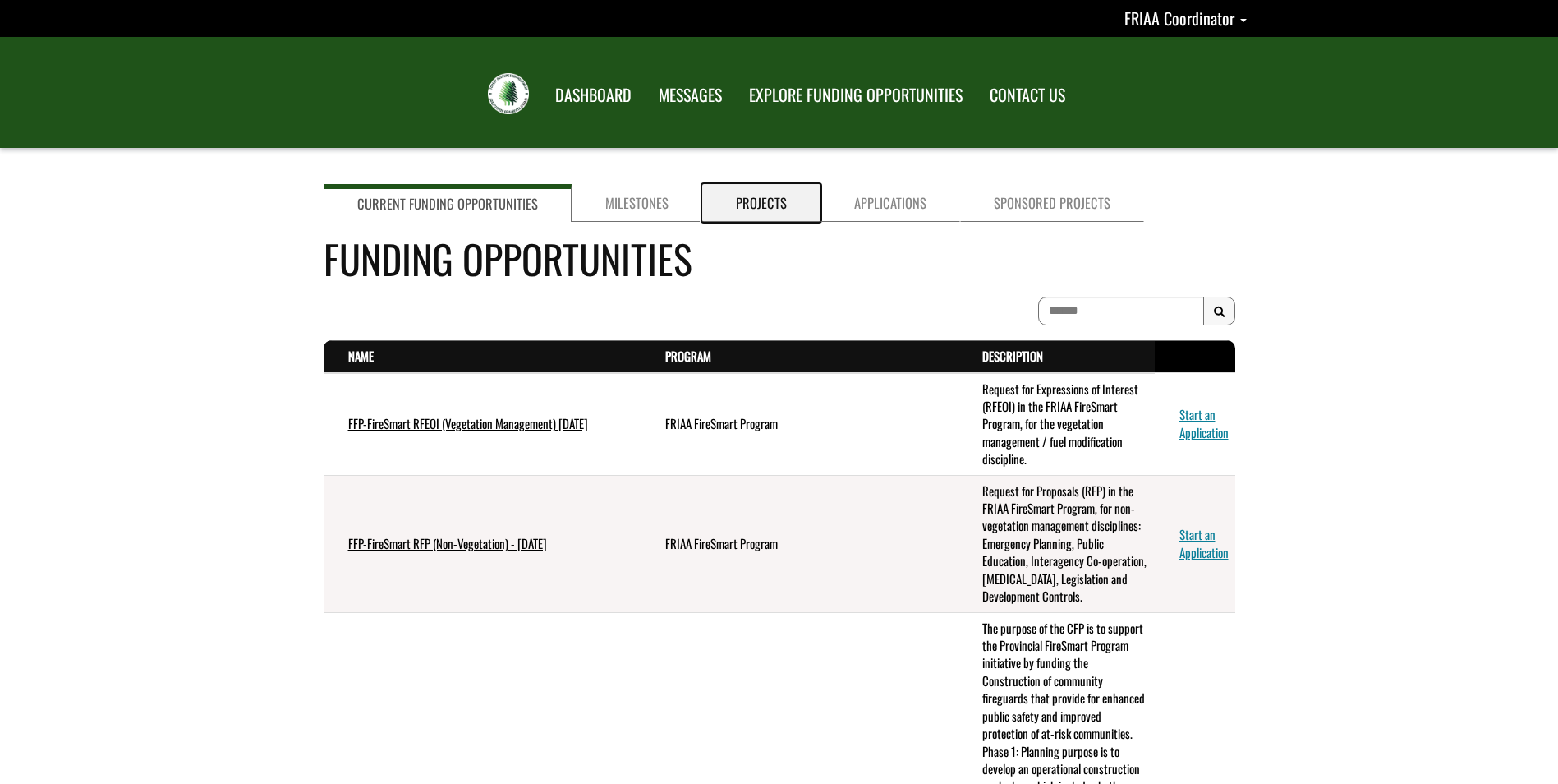
click at [760, 199] on link "Projects" at bounding box center [762, 203] width 119 height 38
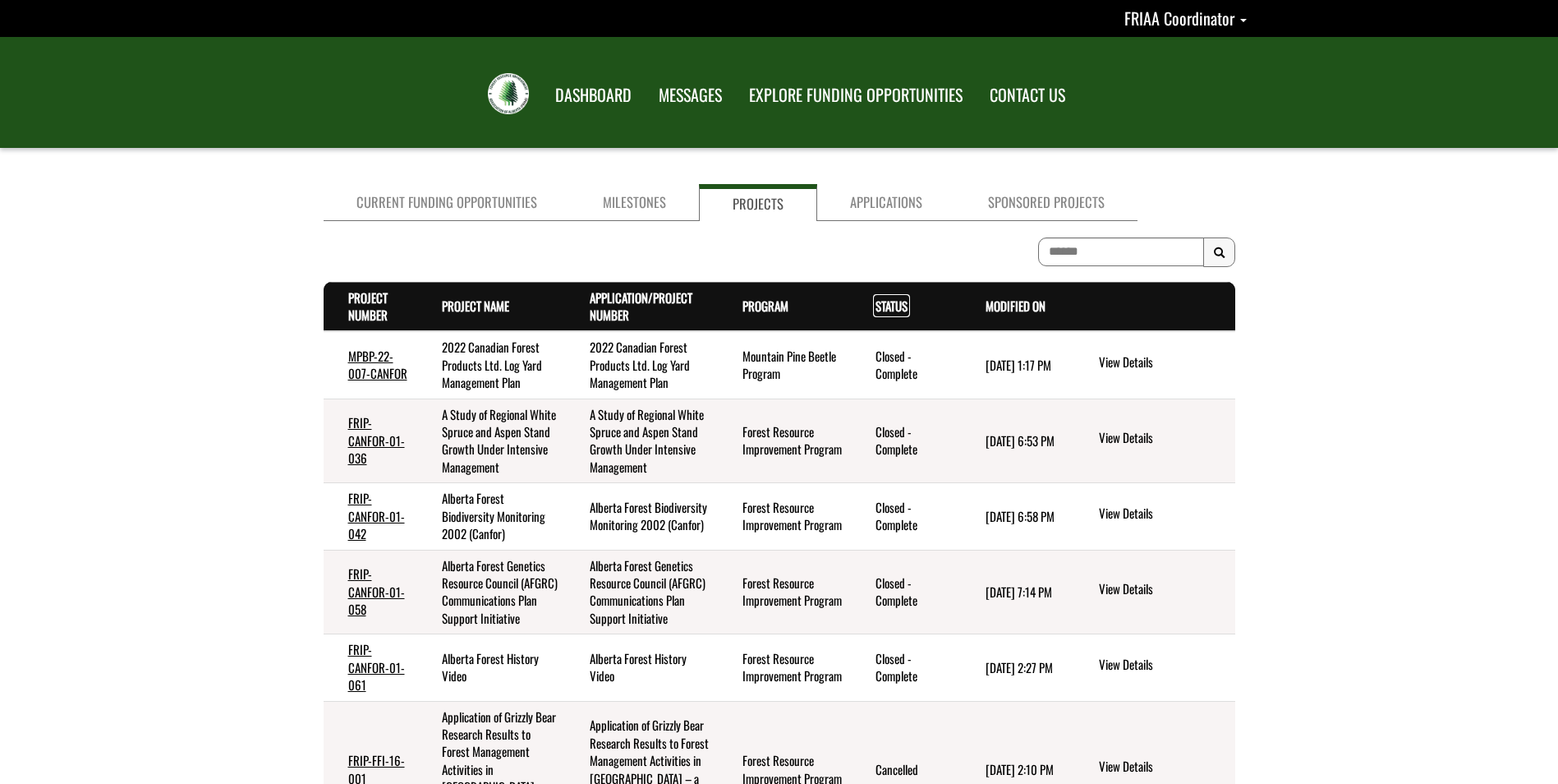
click at [893, 309] on link "Status . sort descending" at bounding box center [892, 305] width 32 height 18
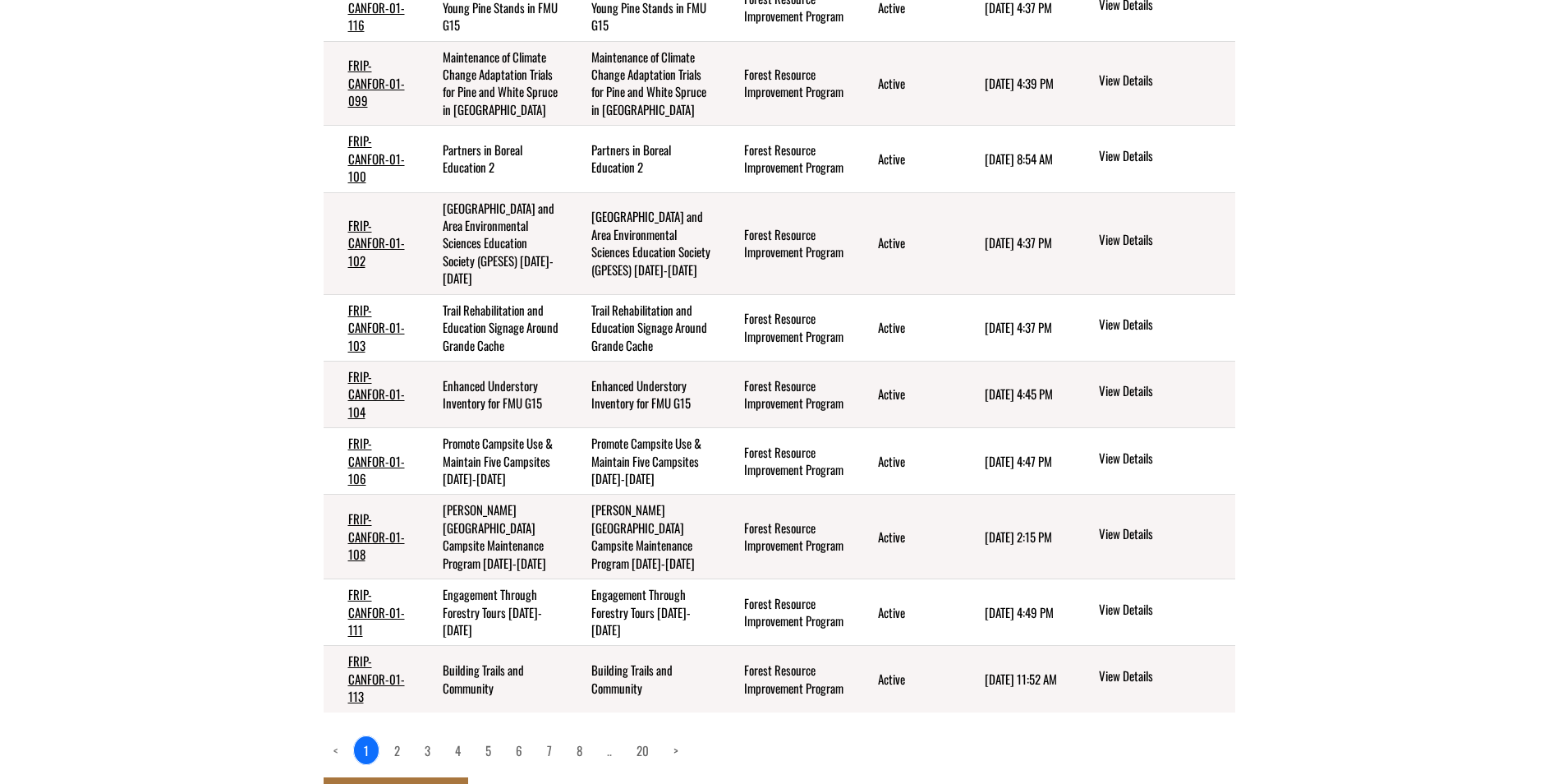
scroll to position [374, 0]
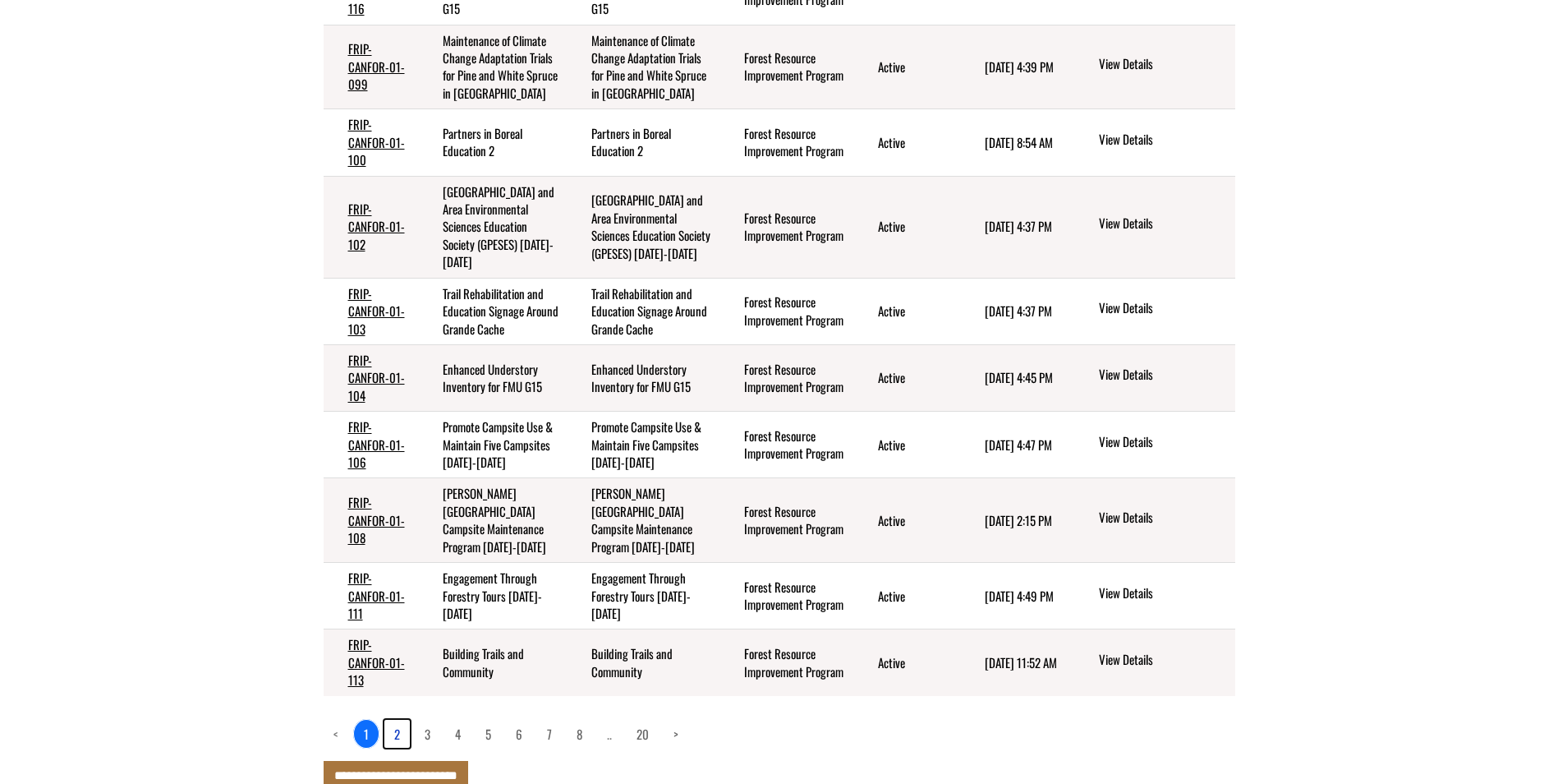
click at [385, 720] on link "2" at bounding box center [398, 733] width 25 height 28
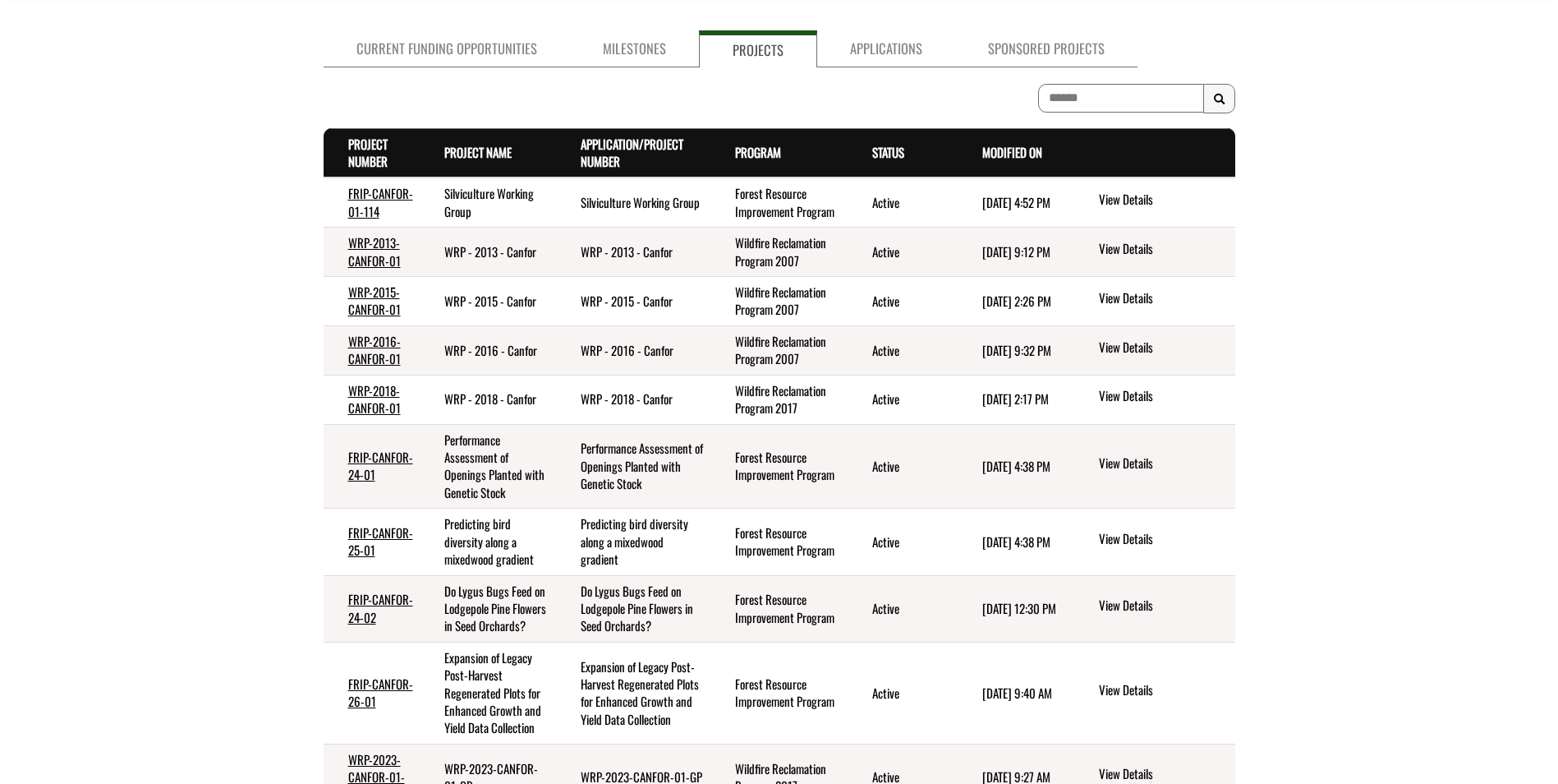
scroll to position [0, 0]
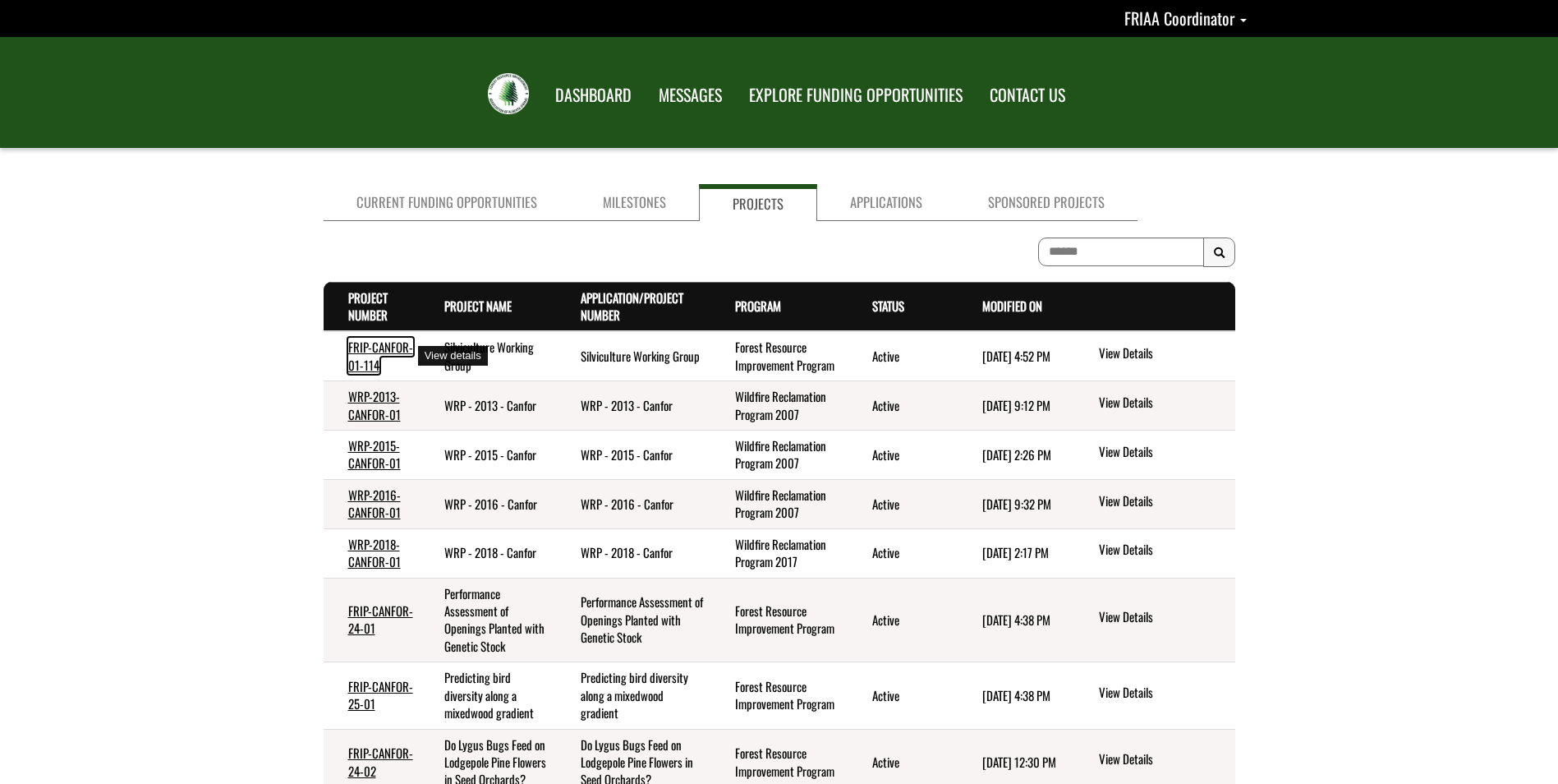
click at [359, 359] on link "FRIP-CANFOR-01-114" at bounding box center [381, 355] width 65 height 36
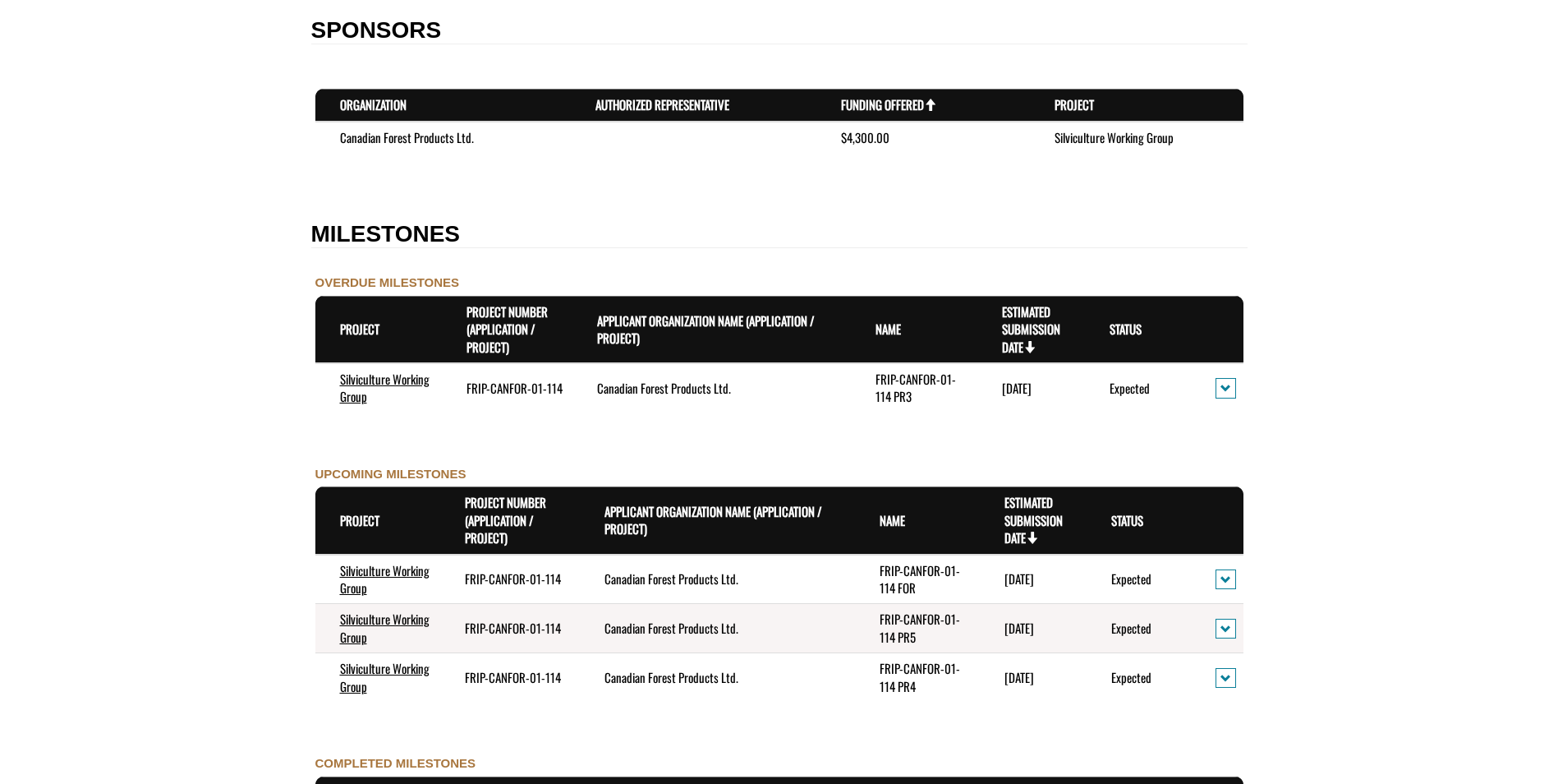
scroll to position [1478, 0]
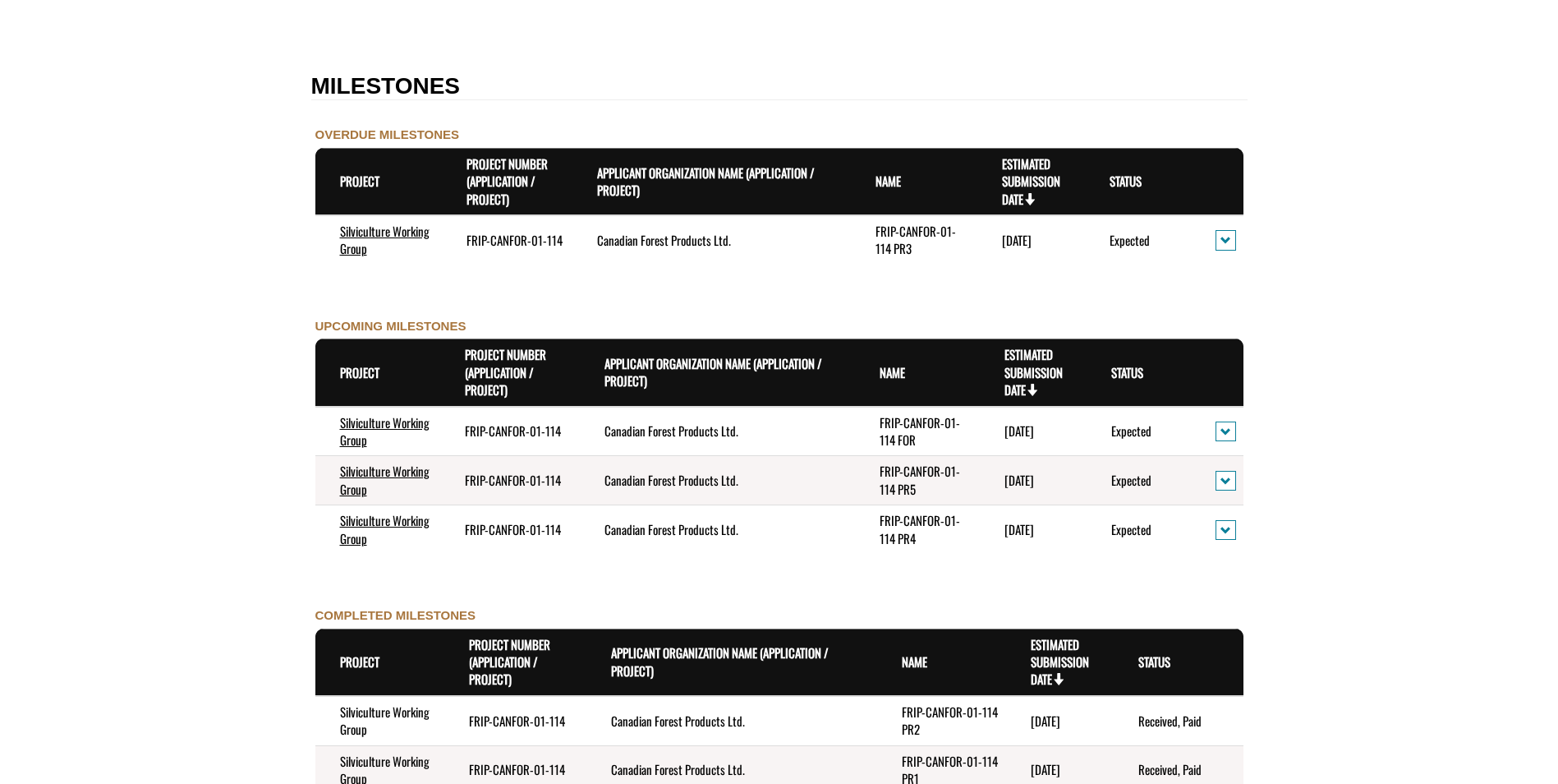
click at [1303, 663] on form "**********" at bounding box center [779, 194] width 1558 height 3050
